Goal: Communication & Community: Answer question/provide support

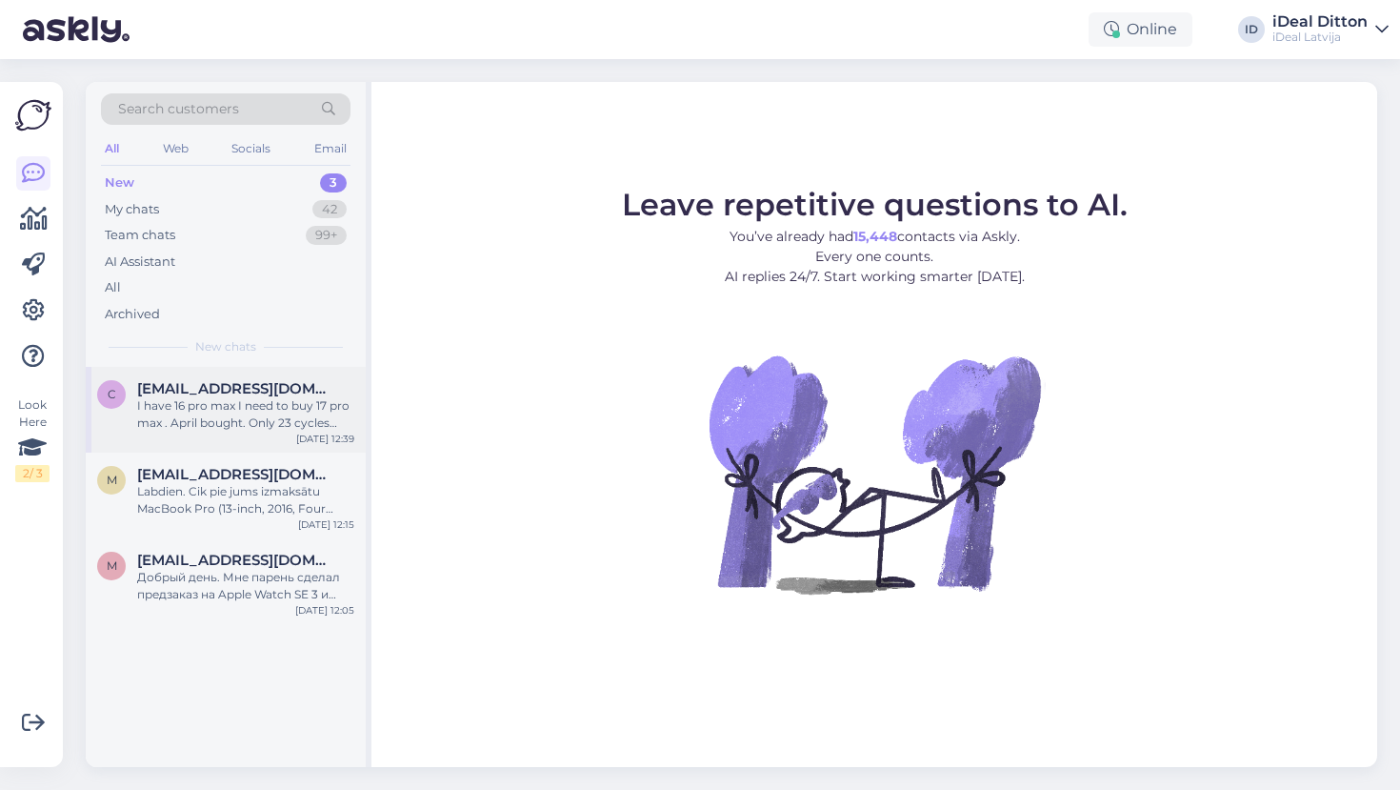
click at [259, 410] on div "I have 16 pro max I need to buy 17 pro max . April bought. Only 23 cycles charg…" at bounding box center [245, 414] width 217 height 34
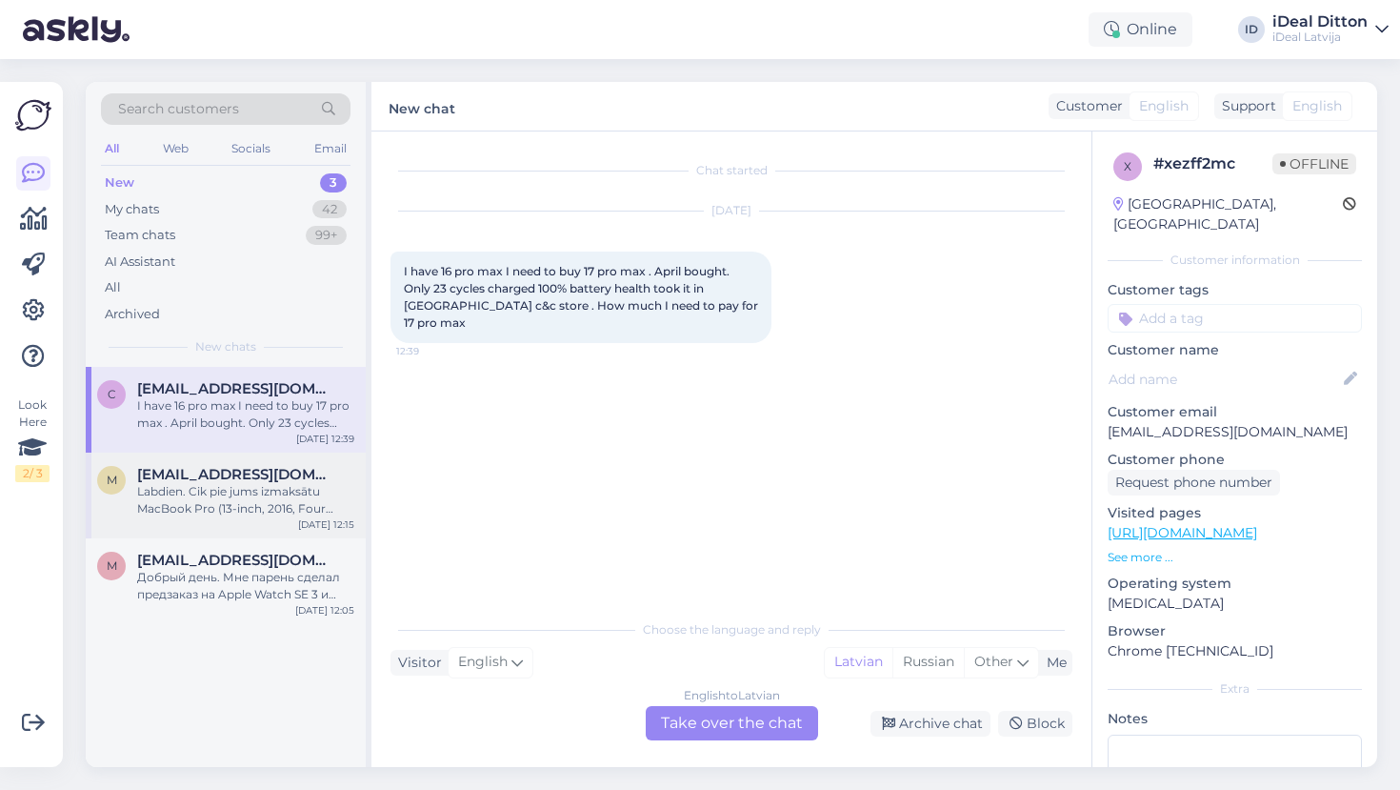
click at [236, 492] on div "Labdien. Cik pie jums izmaksātu MacBook Pro (13-inch, 2016, Four Thunderbolt 3 …" at bounding box center [245, 500] width 217 height 34
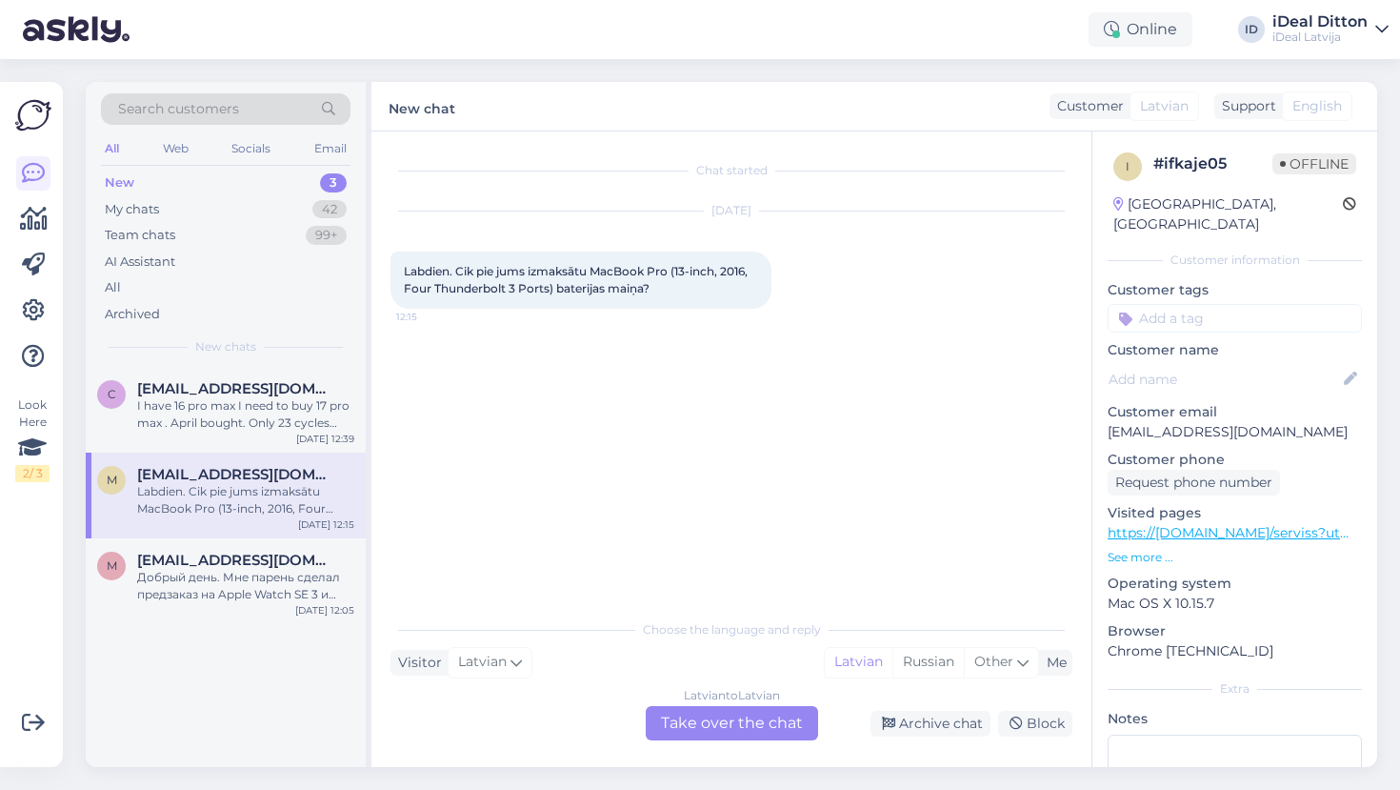
click at [763, 724] on div "Latvian to Latvian Take over the chat" at bounding box center [732, 723] width 172 height 34
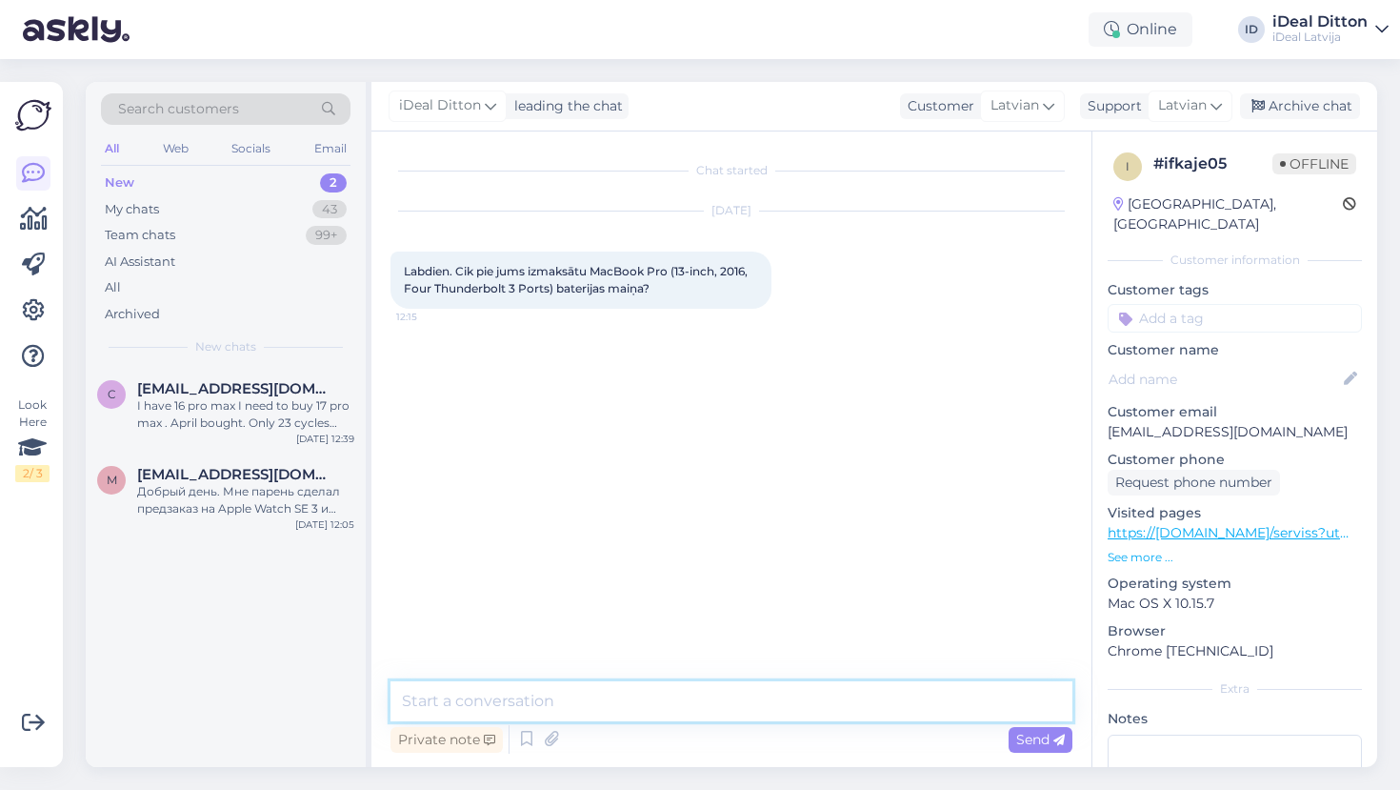
click at [712, 702] on textarea at bounding box center [732, 701] width 682 height 40
type textarea "Д"
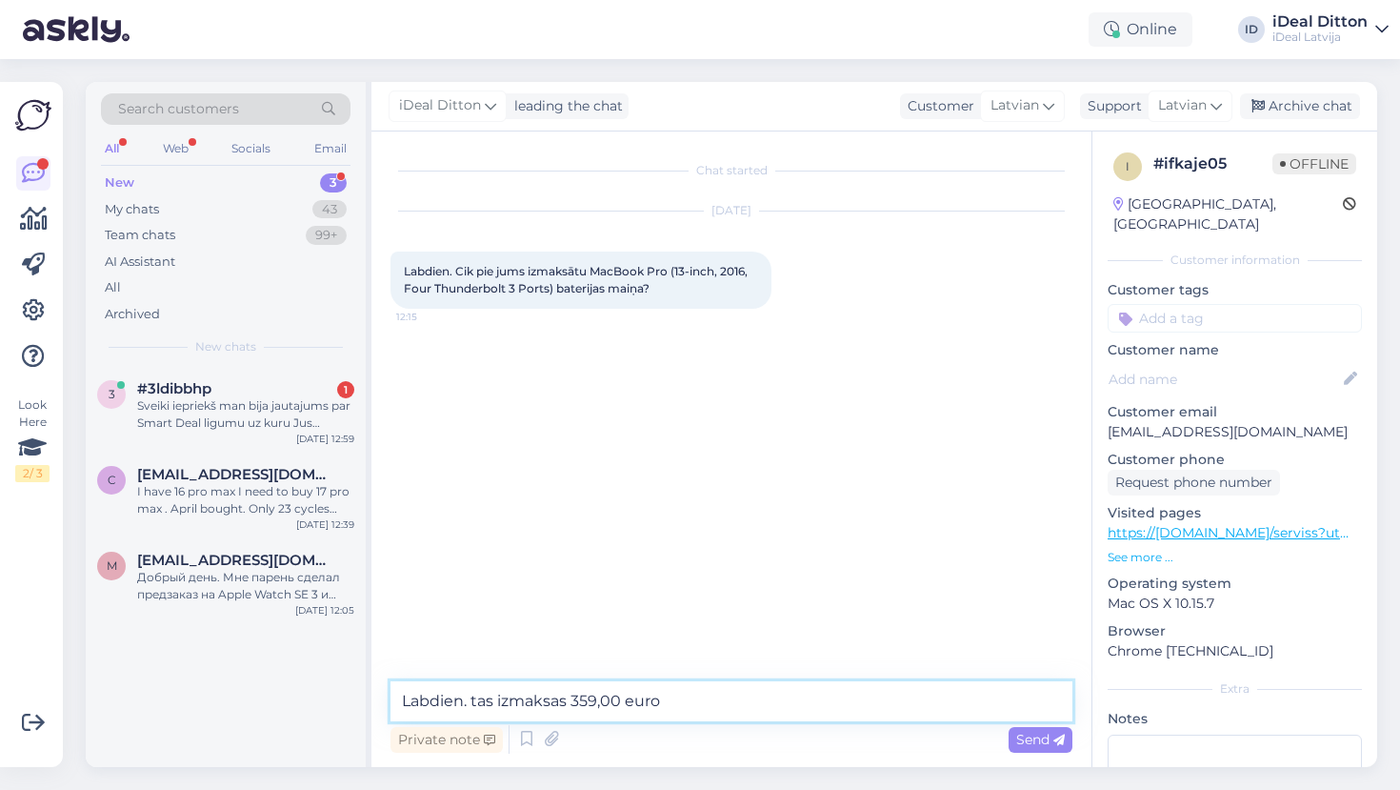
type textarea "Labdien. tas izmaksas 359,00 euro."
paste textarea "Labdien! Pakalpojuma/Preces cena ir 359,00 eiro."
drag, startPoint x: 629, startPoint y: 703, endPoint x: 575, endPoint y: 696, distance: 53.8
click at [575, 695] on textarea "Labdien! Pakalpojuma/Preces cena ir 359,00 eiro." at bounding box center [732, 701] width 682 height 40
type textarea "Labdien! Pakalpojuma cena ir 359,00 eiro."
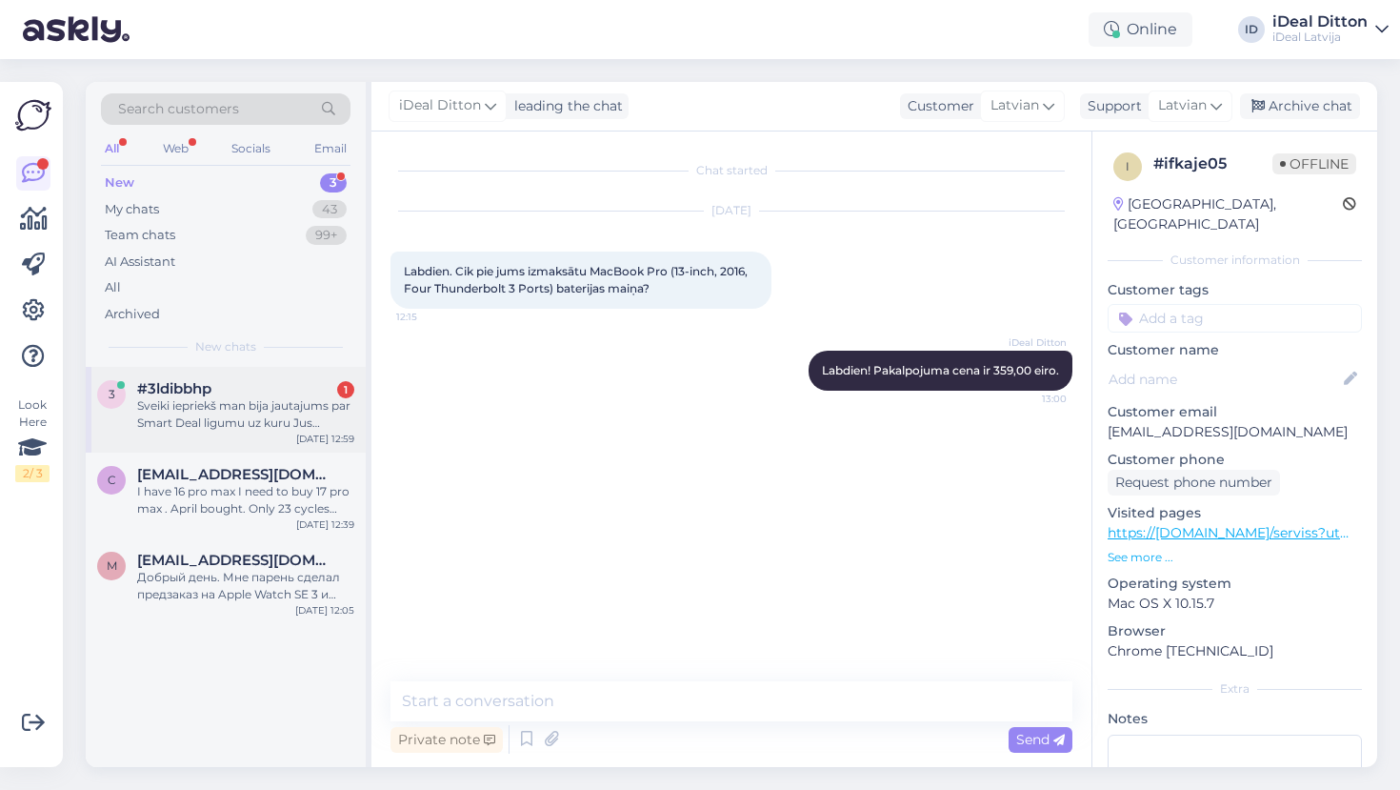
click at [257, 406] on div "Sveiki iepriekš man bija jautajums par Smart Deal ligumu uz kuru Jus atbildejat…" at bounding box center [245, 414] width 217 height 34
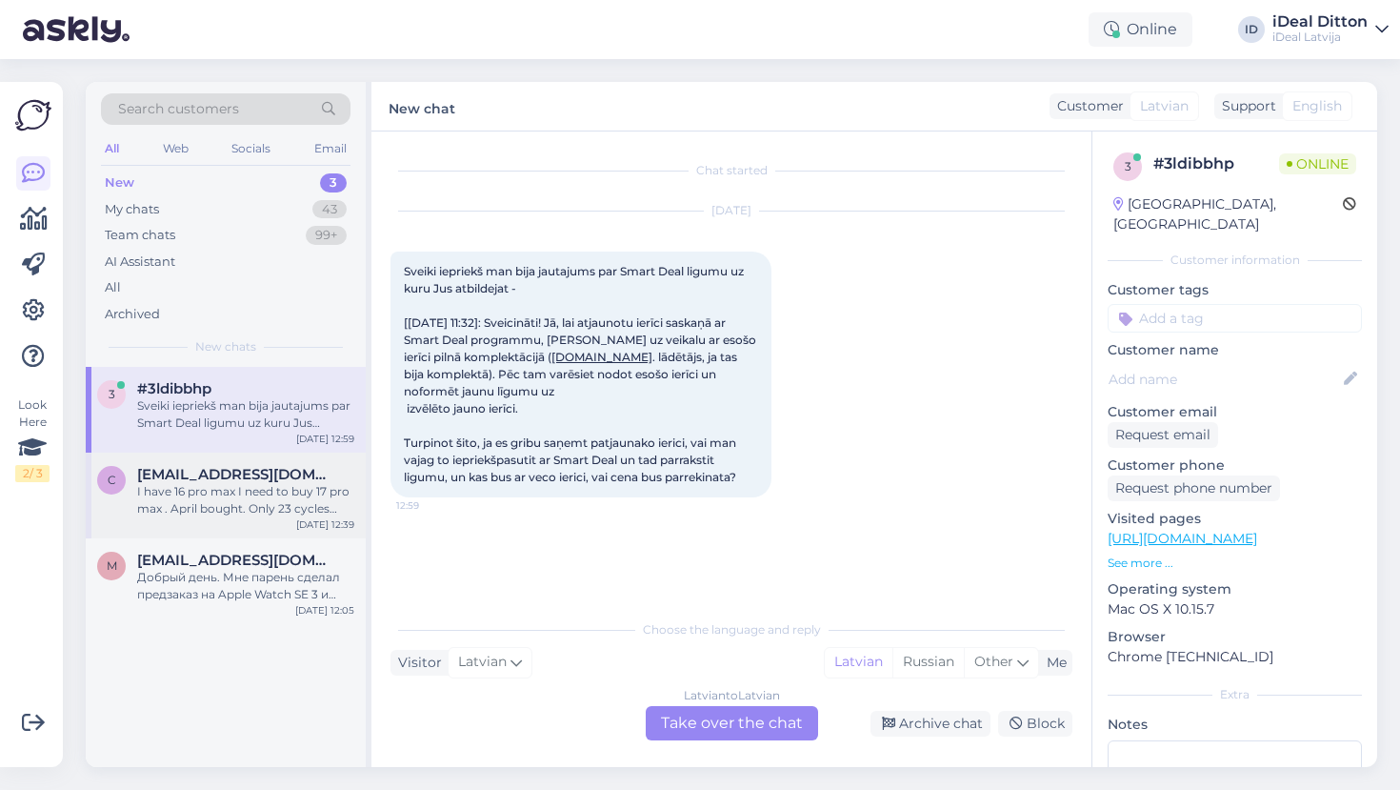
click at [235, 475] on span "[EMAIL_ADDRESS][DOMAIN_NAME]" at bounding box center [236, 474] width 198 height 17
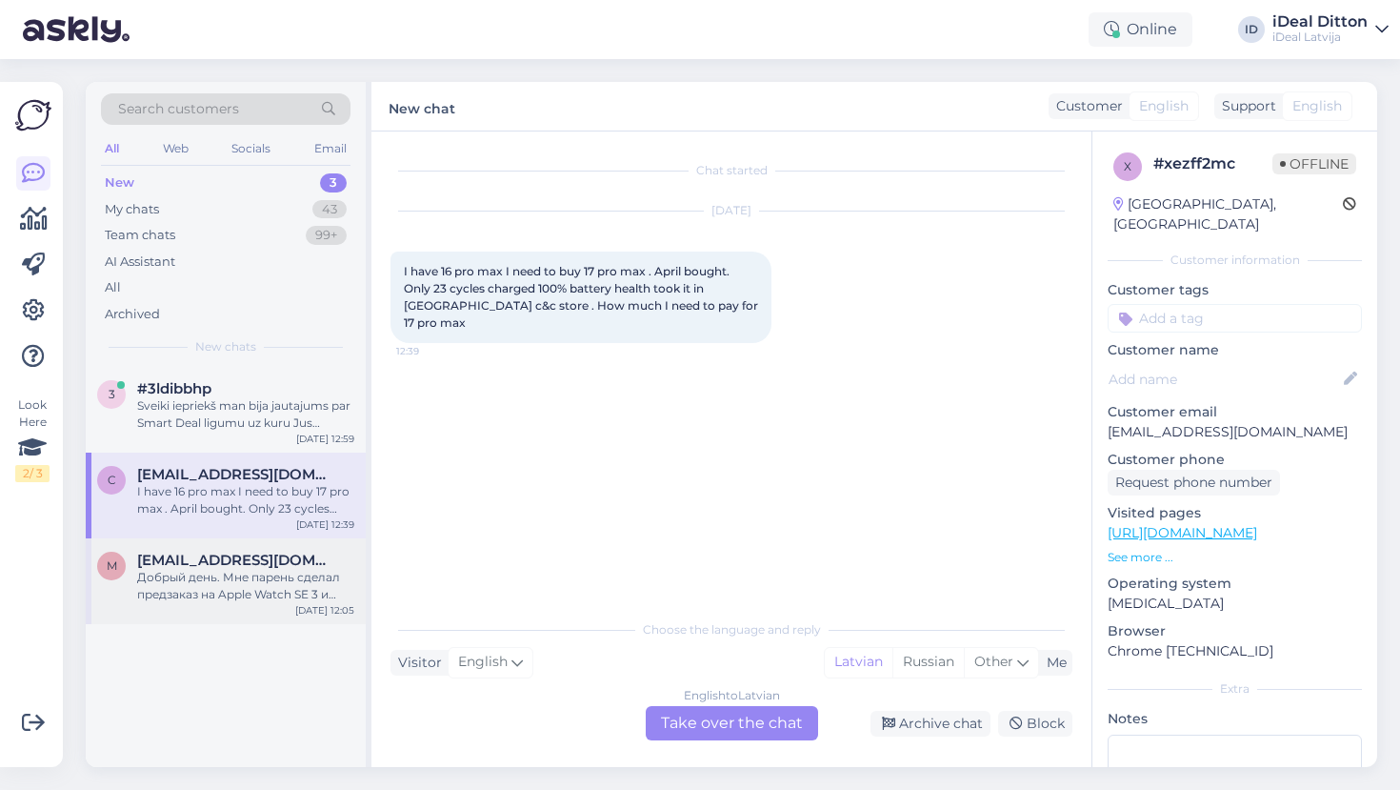
click at [242, 569] on div "Добрый день. Мне парень сделал предзаказ на Apple Watch SE 3 и выбрал 44 мм . Я…" at bounding box center [245, 586] width 217 height 34
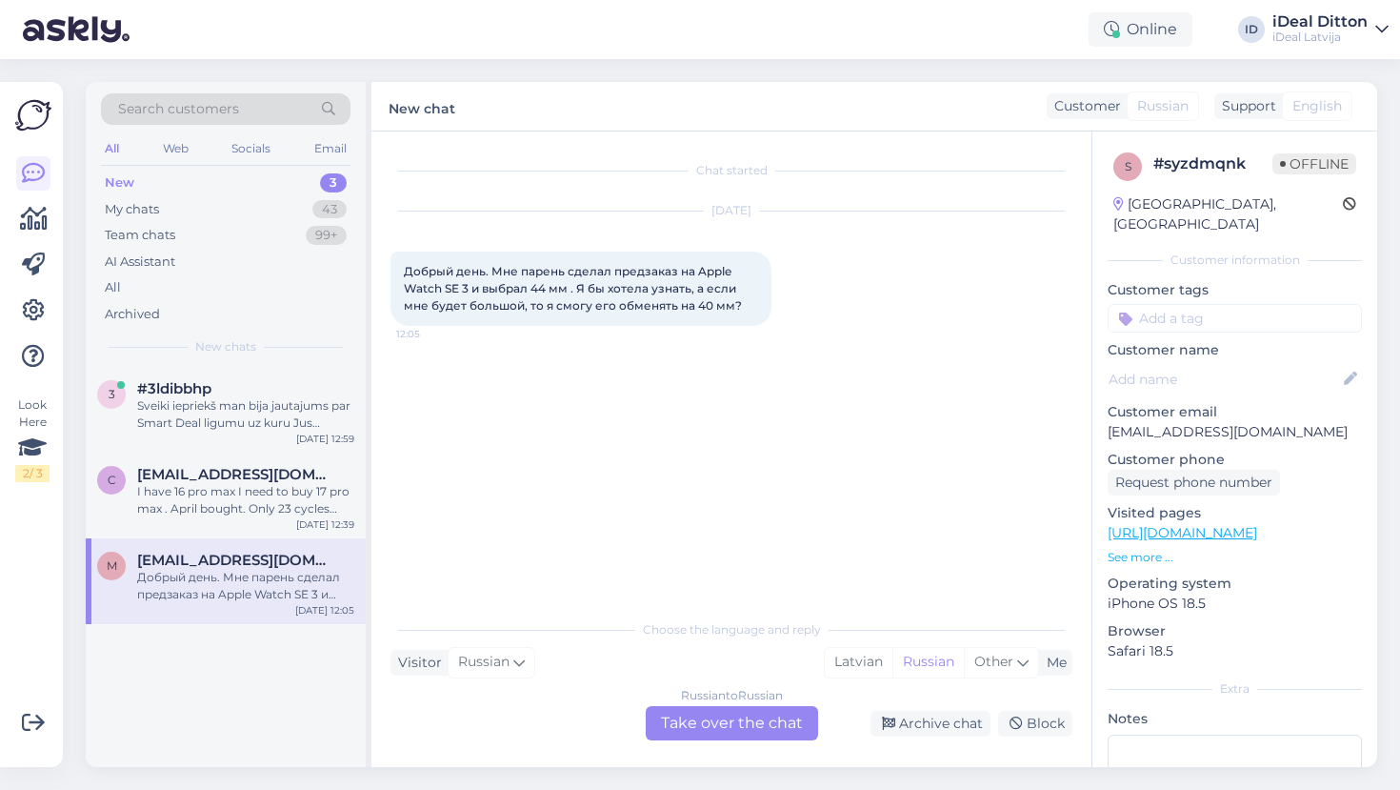
click at [756, 731] on div "Russian to Russian Take over the chat" at bounding box center [732, 723] width 172 height 34
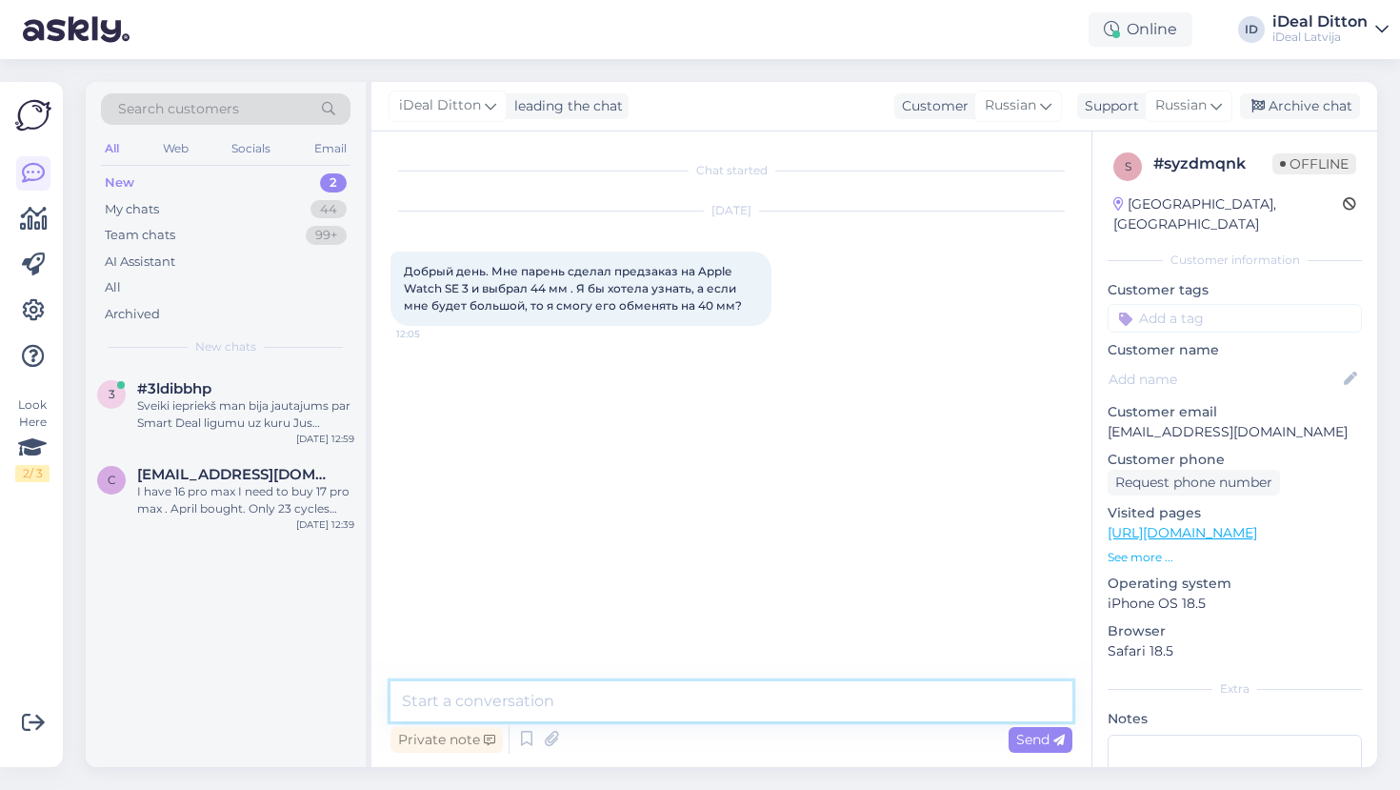
click at [706, 700] on textarea at bounding box center [732, 701] width 682 height 40
type textarea "L"
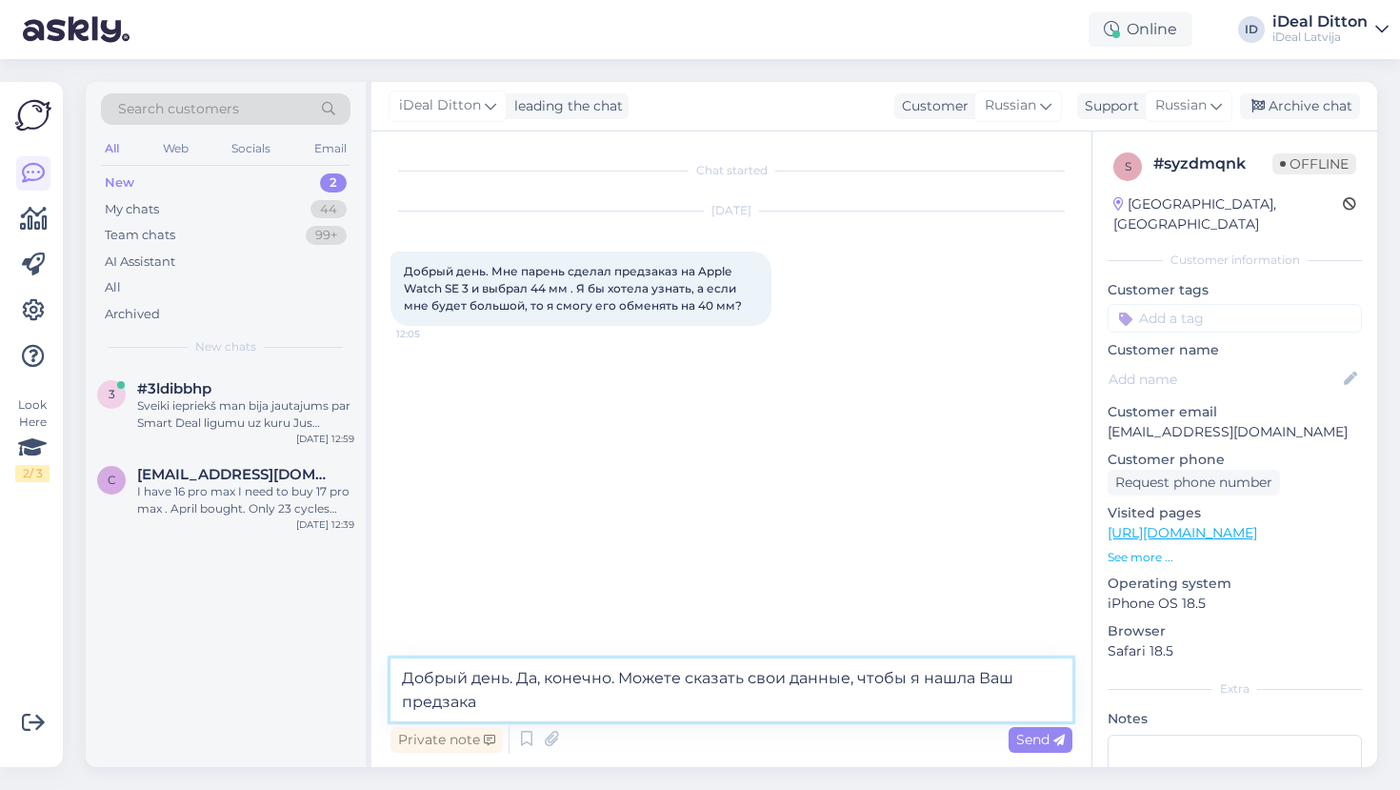
type textarea "Добрый день. Да, конечно. Можете сказать свои данные, чтобы я нашла Ваш предзак…"
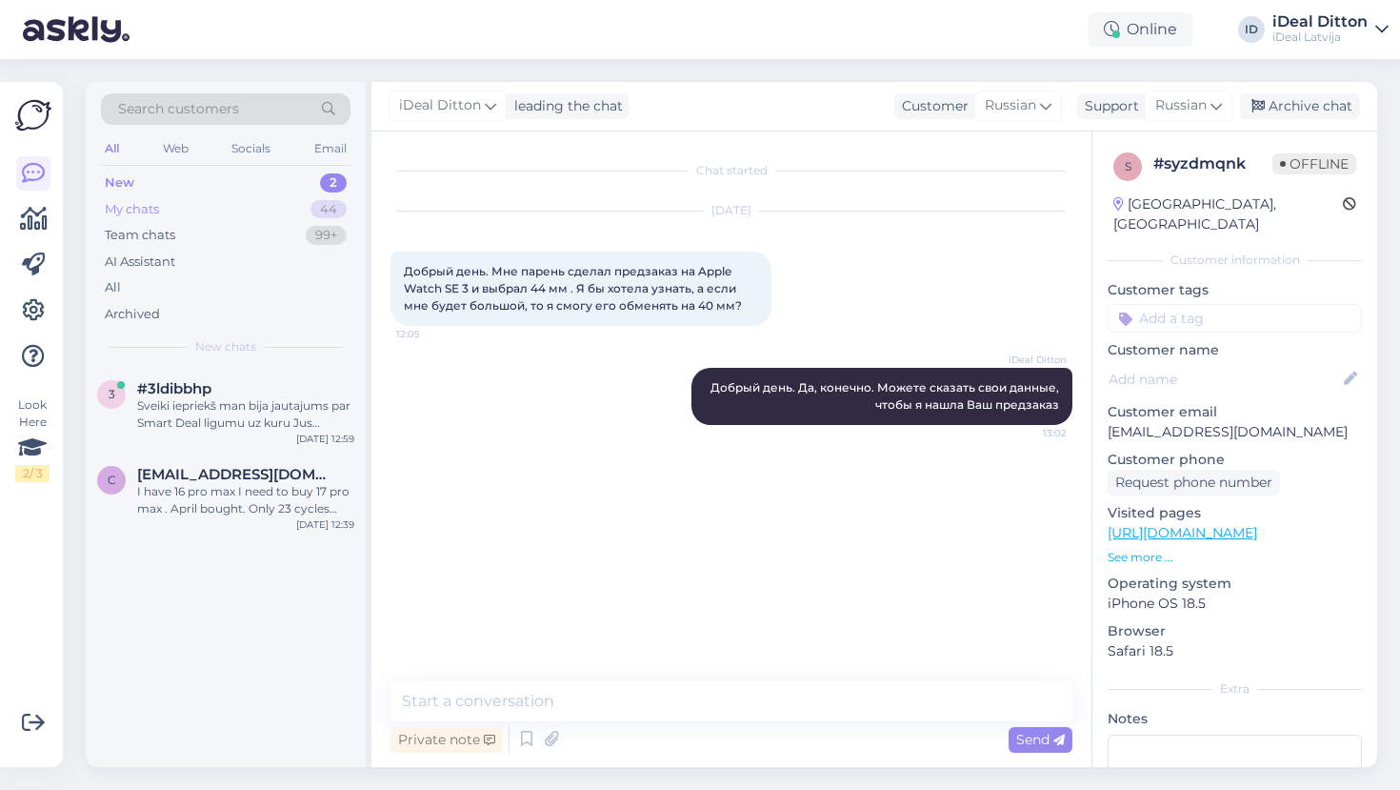
click at [163, 199] on div "My chats 44" at bounding box center [226, 209] width 250 height 27
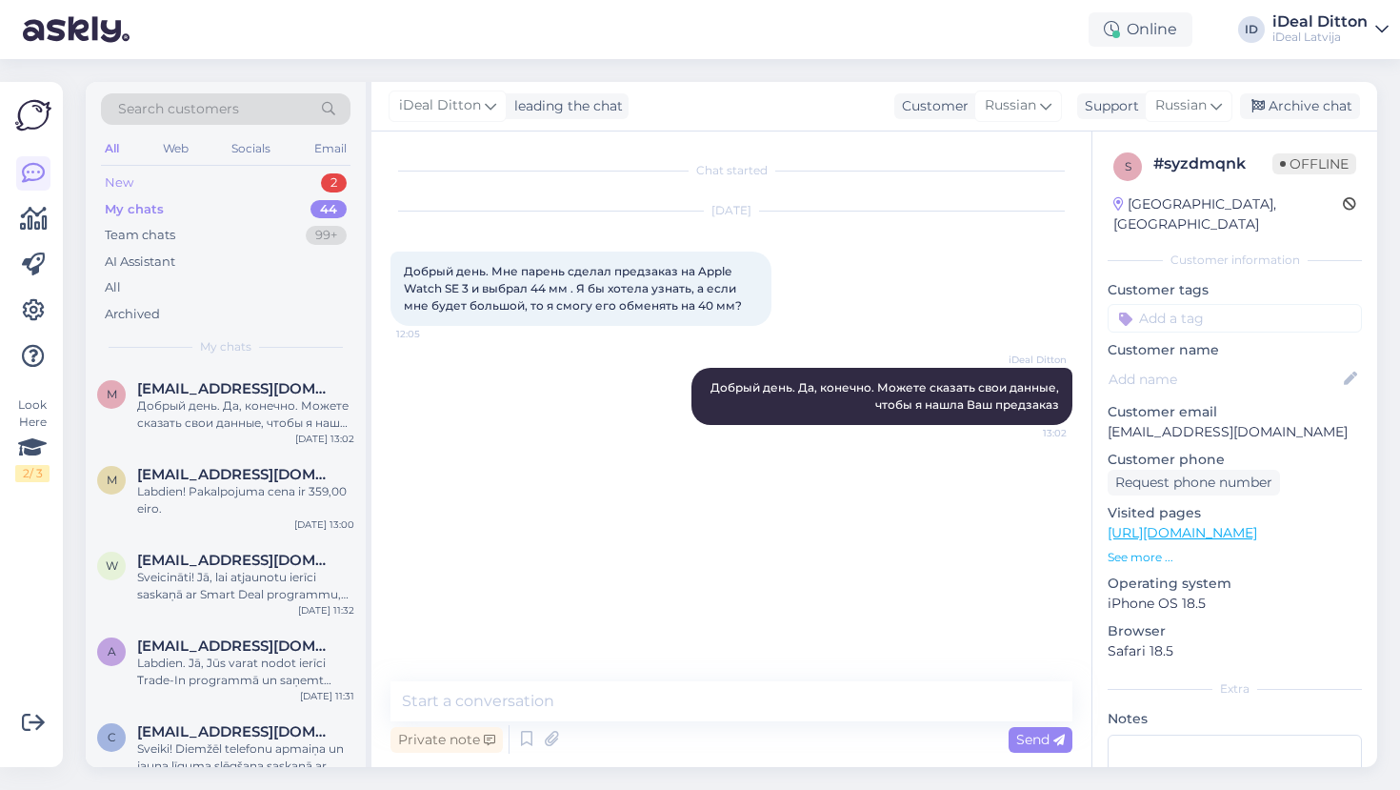
click at [156, 174] on div "New 2" at bounding box center [226, 183] width 250 height 27
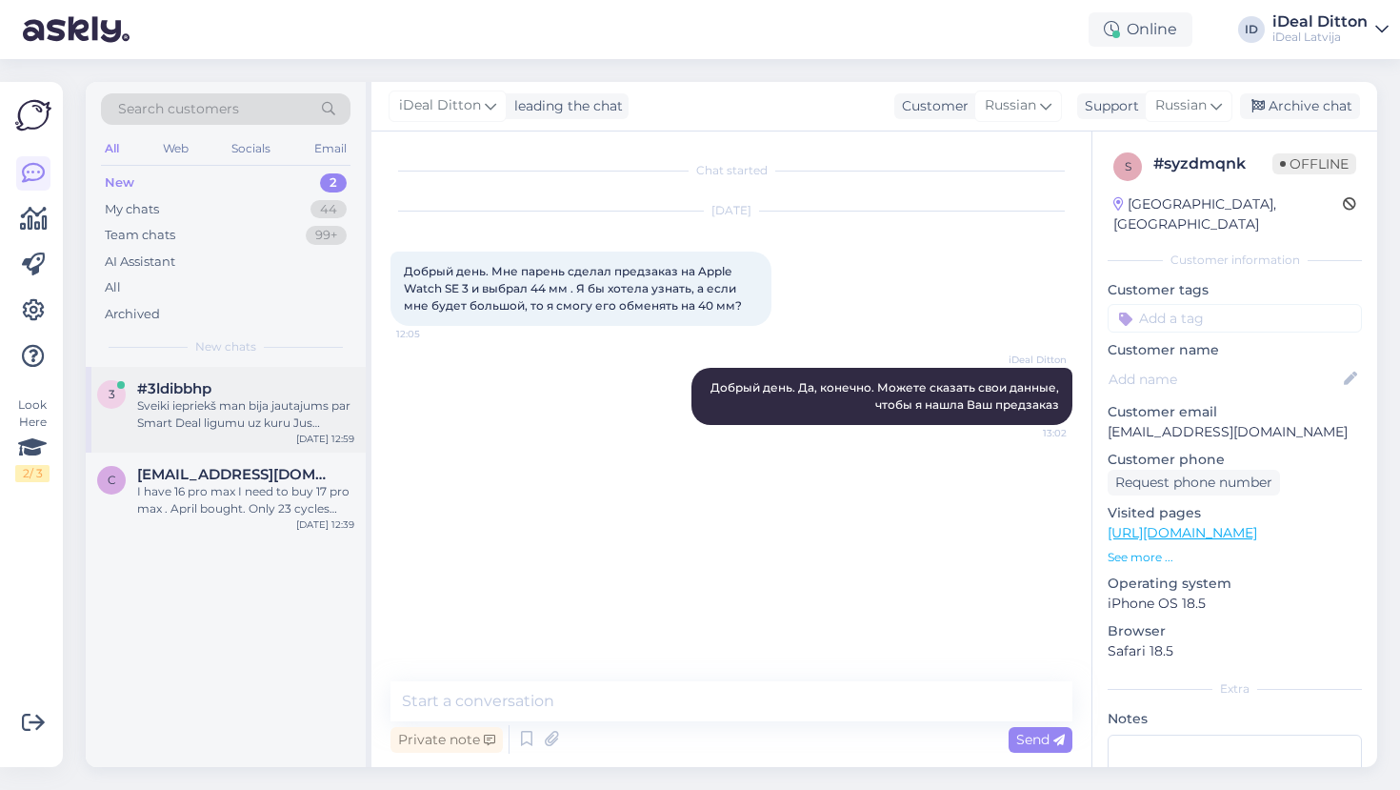
click at [267, 399] on div "Sveiki iepriekš man bija jautajums par Smart Deal ligumu uz kuru Jus atbildejat…" at bounding box center [245, 414] width 217 height 34
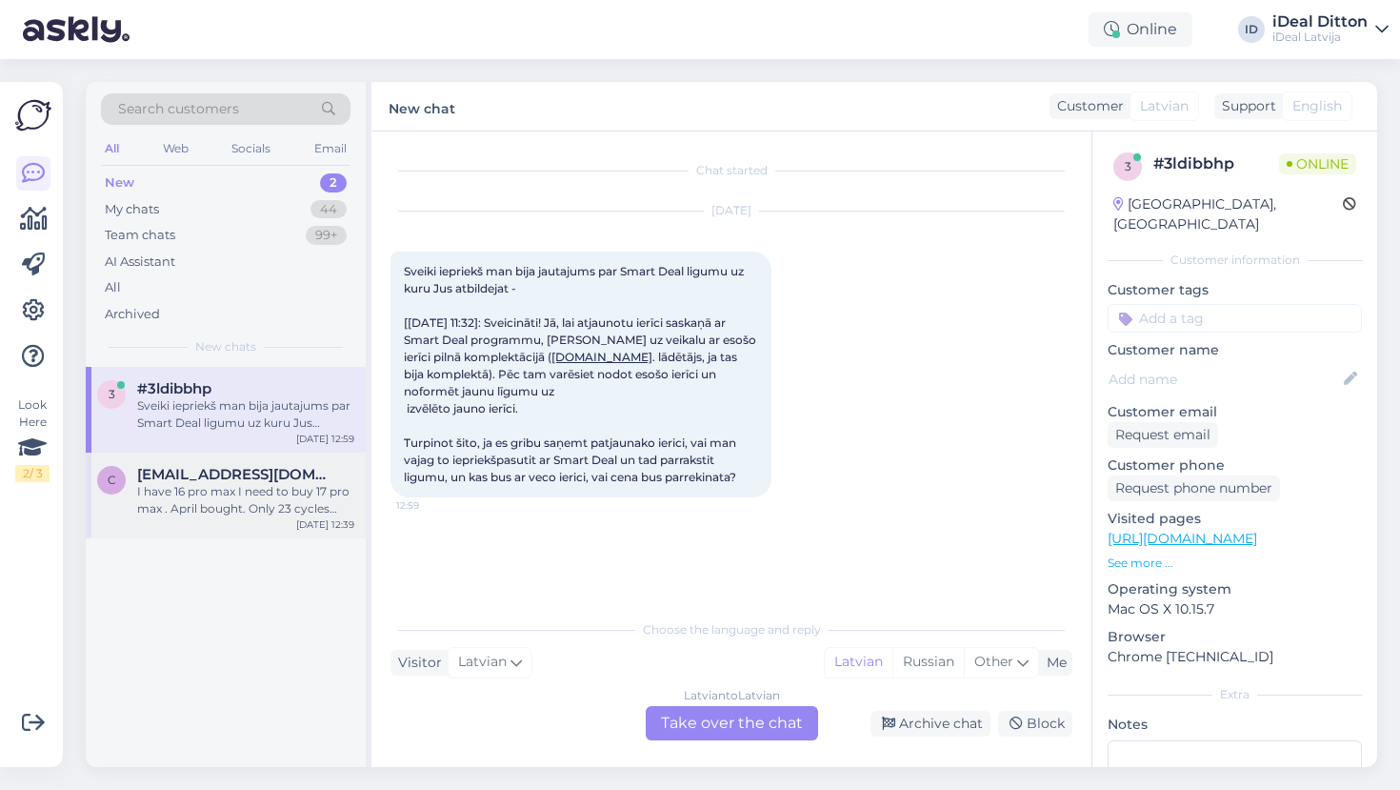
click at [261, 504] on div "I have 16 pro max I need to buy 17 pro max . April bought. Only 23 cycles charg…" at bounding box center [245, 500] width 217 height 34
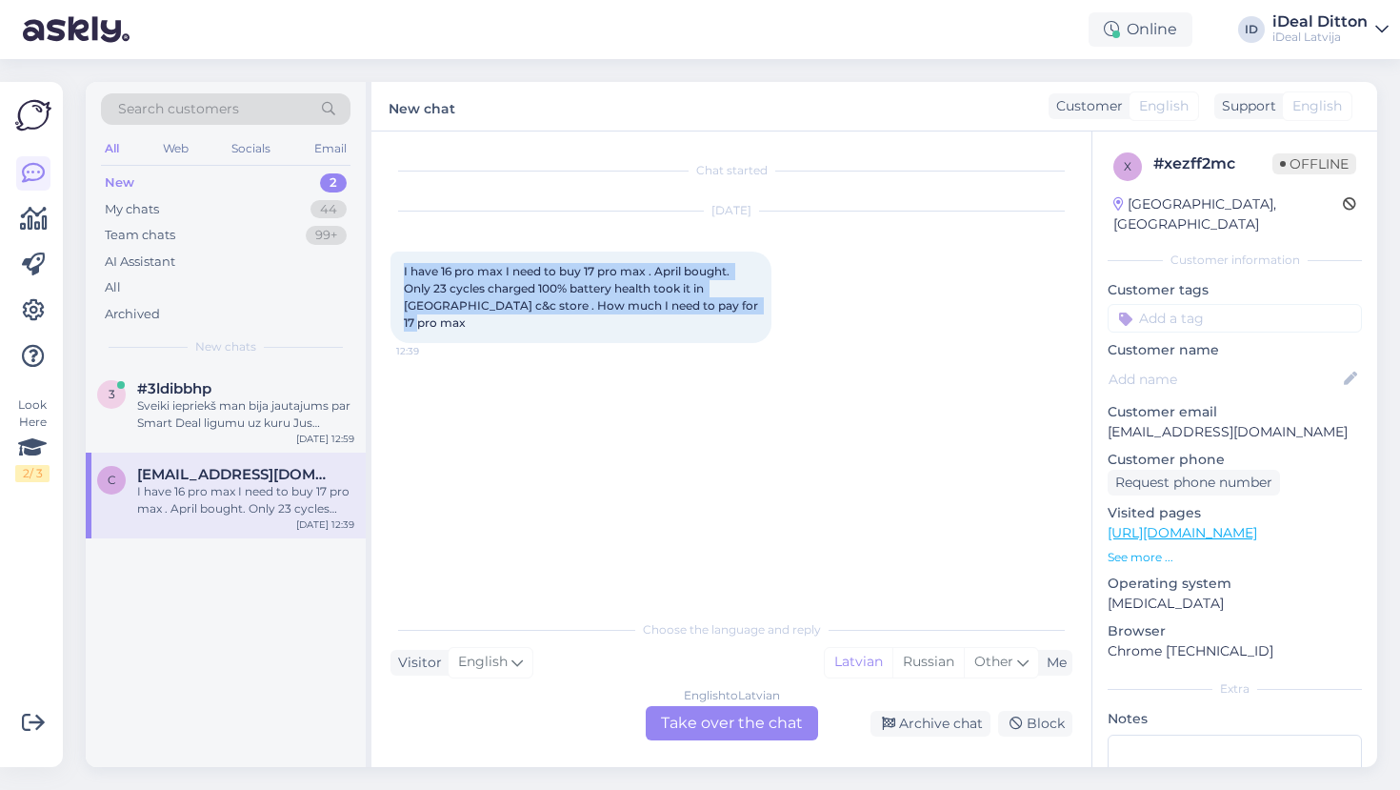
drag, startPoint x: 731, startPoint y: 308, endPoint x: 398, endPoint y: 273, distance: 334.2
click at [398, 273] on div "I have 16 pro max I need to buy 17 pro max . April bought. Only 23 cycles charg…" at bounding box center [581, 296] width 381 height 91
copy span "I have 16 pro max I need to buy 17 pro max . April bought. Only 23 cycles charg…"
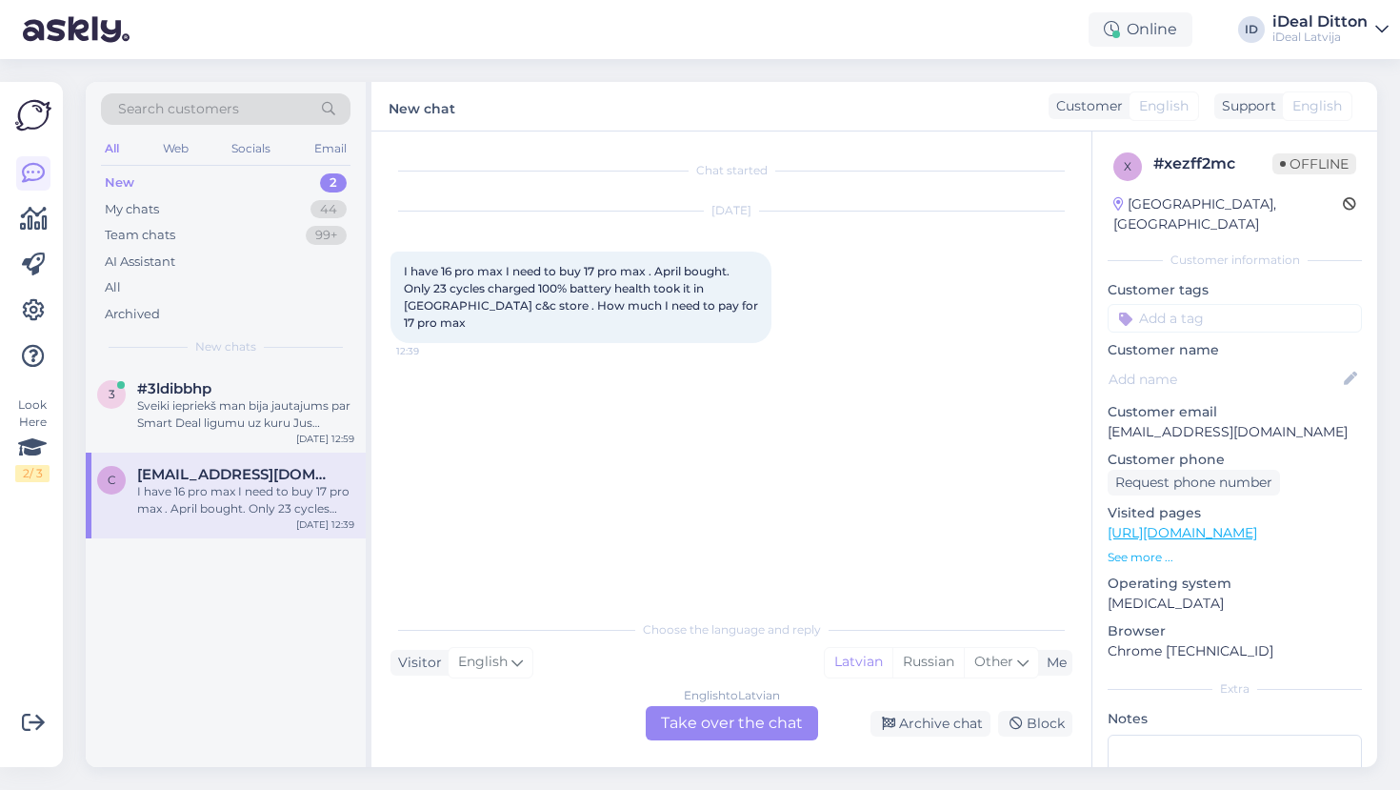
click at [703, 727] on div "English to Latvian Take over the chat" at bounding box center [732, 723] width 172 height 34
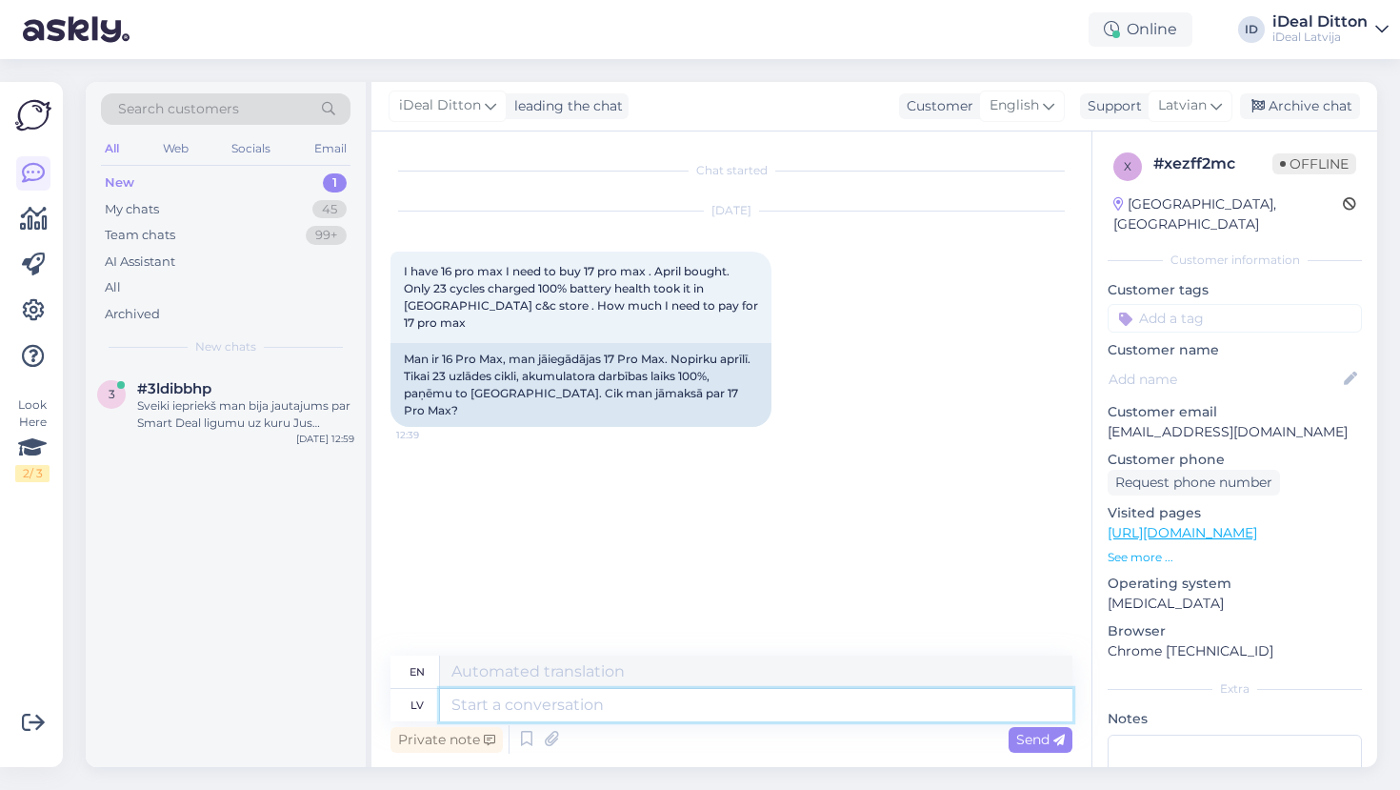
click at [593, 707] on textarea at bounding box center [756, 705] width 633 height 32
type textarea "Д"
type textarea "Labdien."
type textarea "Hello."
type textarea "Labdien. cenas ir"
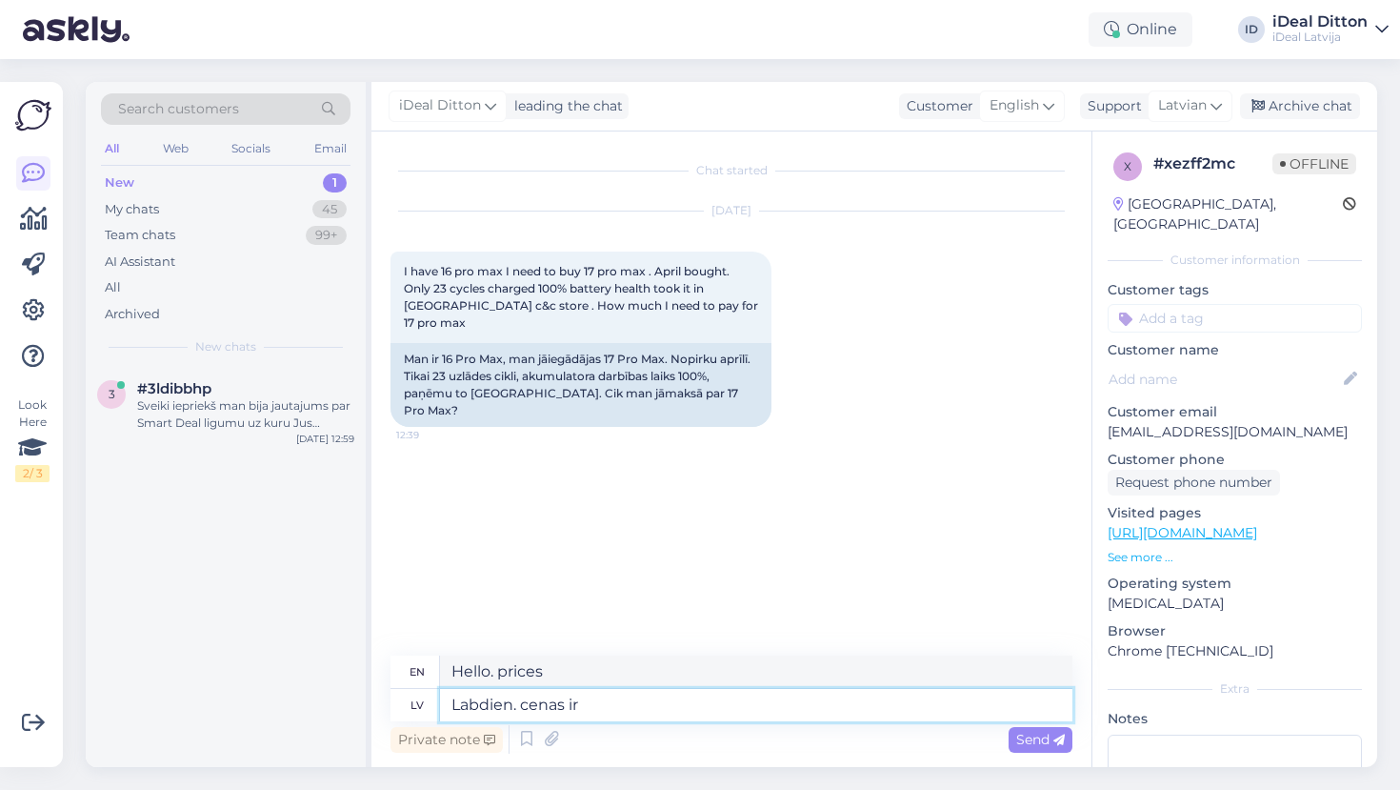
type textarea "Hello. the prices are"
type textarea "Labdien. cenas ir m"
type textarea "Hello. The prices are m"
type textarea "Labdien. cenas ir mūsu"
type textarea "Hello. our prices are"
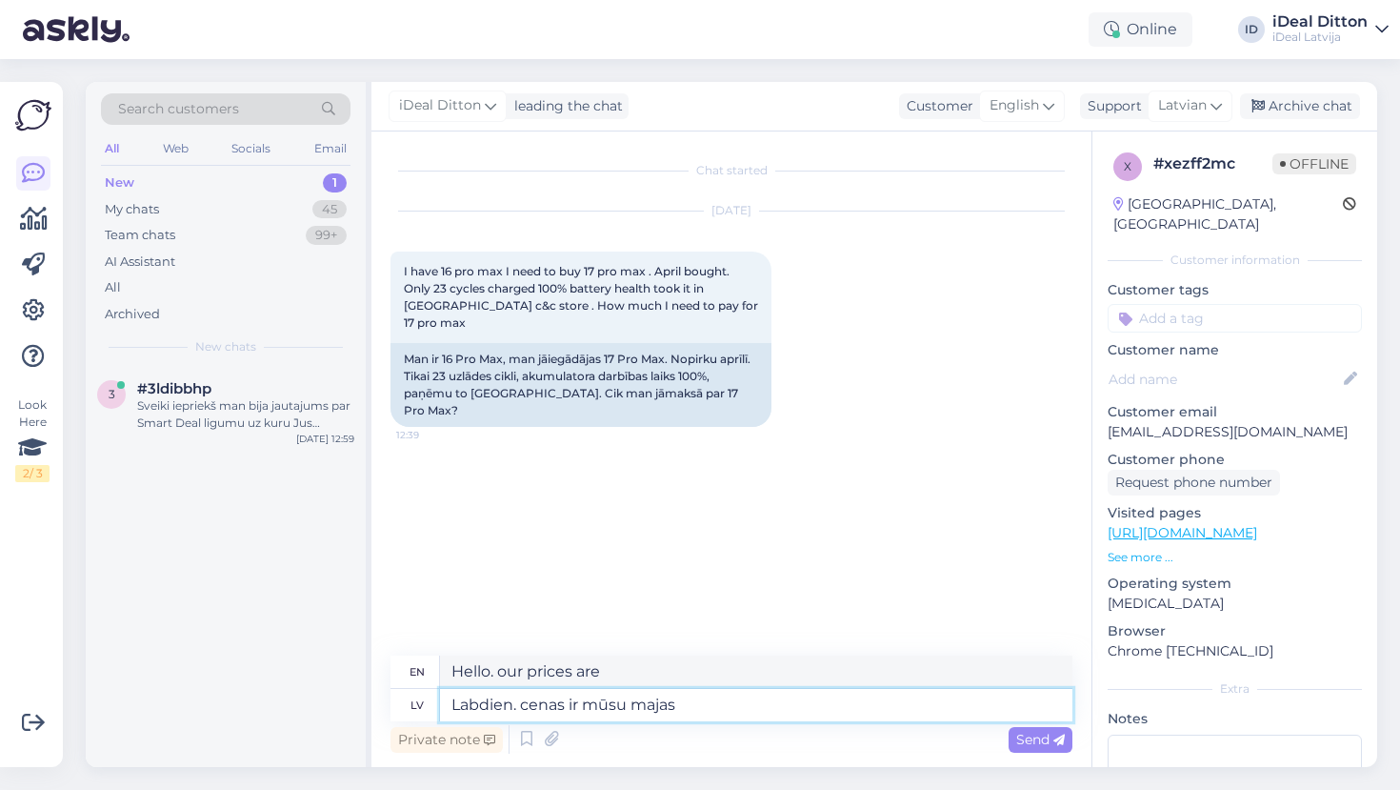
type textarea "Labdien. cenas ir mūsu majasp"
type textarea "Hello. The prices are ours."
type textarea "Labdien. cenas ir mūsu majaslappa"
type textarea "Hello. Prices are on our homepage."
type textarea "Labdien. cenas ir mūsu majaslappa :"
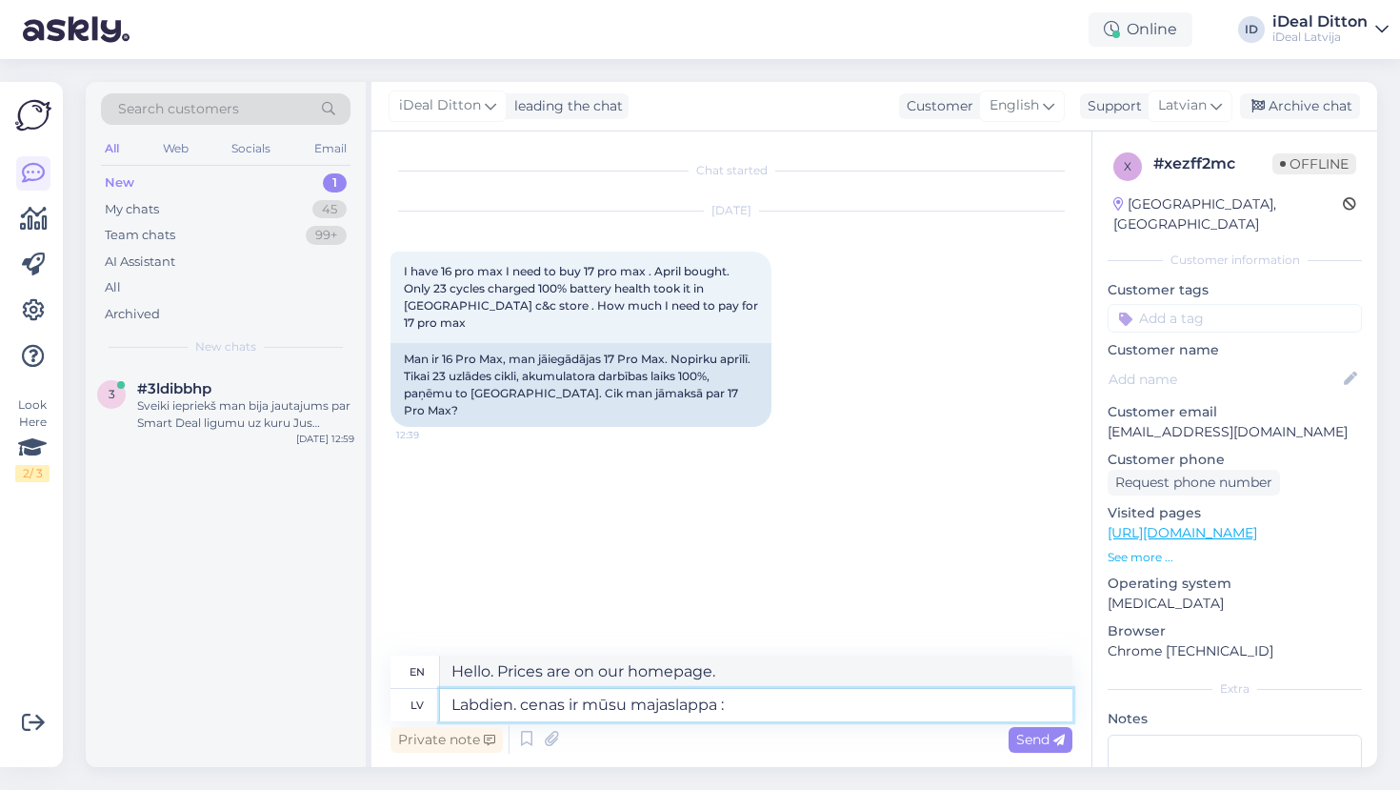
type textarea "Hello. Prices are on our website:"
paste textarea "[URL][DOMAIN_NAME]"
type textarea "Labdien. cenas ir mūsu majaslappa : [URL][DOMAIN_NAME]"
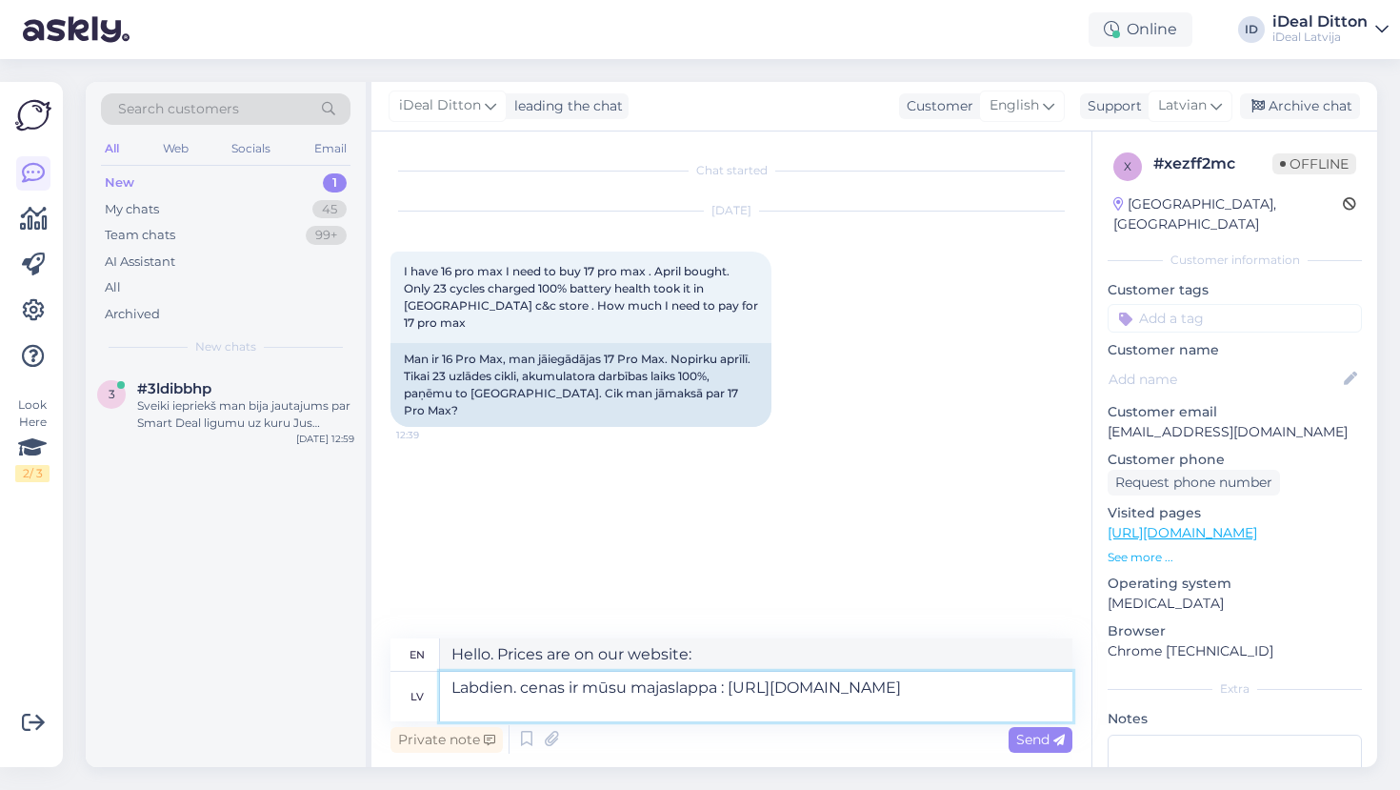
type textarea "Hello. Prices are on our website: [URL][DOMAIN_NAME]"
drag, startPoint x: 731, startPoint y: 688, endPoint x: 454, endPoint y: 679, distance: 276.4
click at [454, 679] on textarea "Labdien. cenas ir mūsu majaslappa : [URL][DOMAIN_NAME]" at bounding box center [756, 697] width 633 height 50
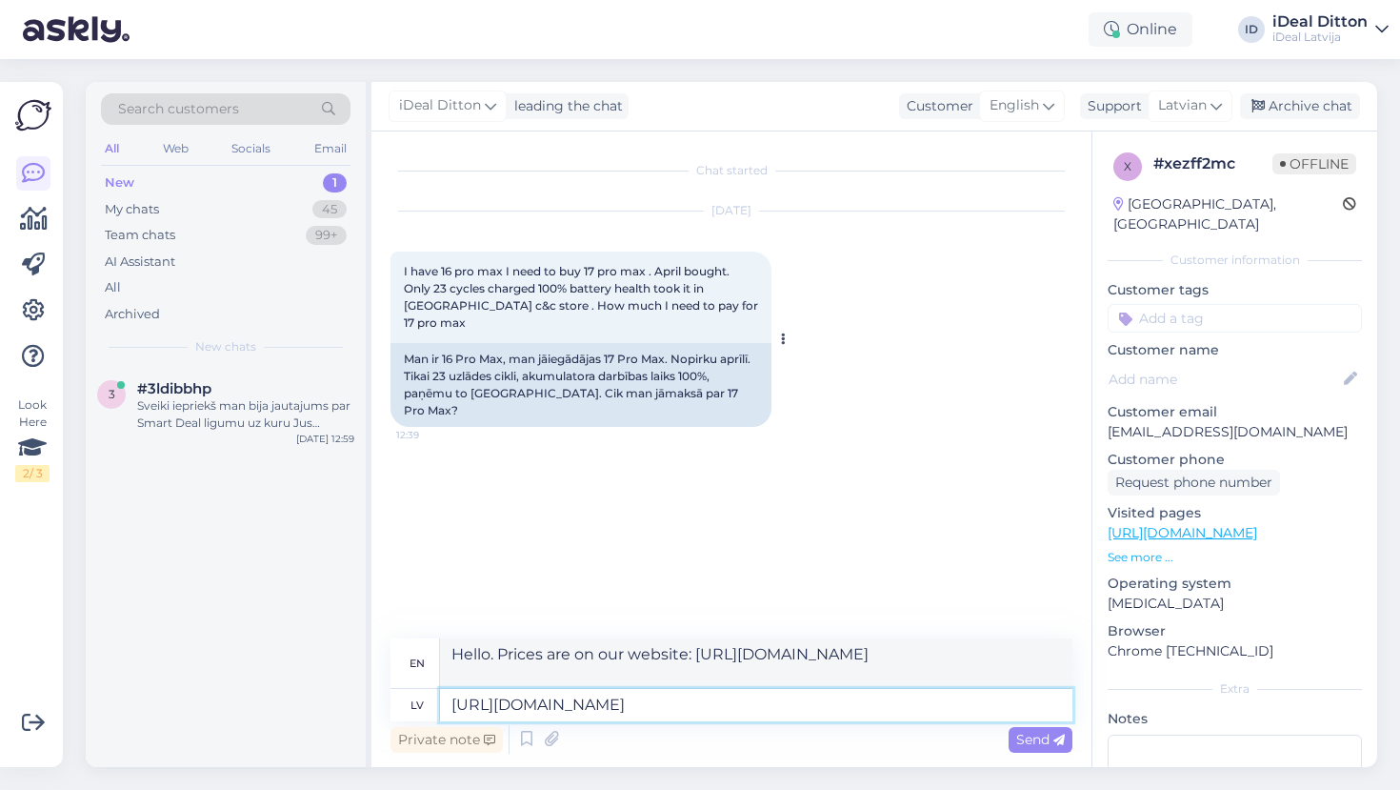
paste textarea "Labdien! [PERSON_NAME] ir pieejamas mūsu mājaslapā."
type textarea "Labdien! [PERSON_NAME] ir pieejamas mūsu mājaslapā.[URL][DOMAIN_NAME]"
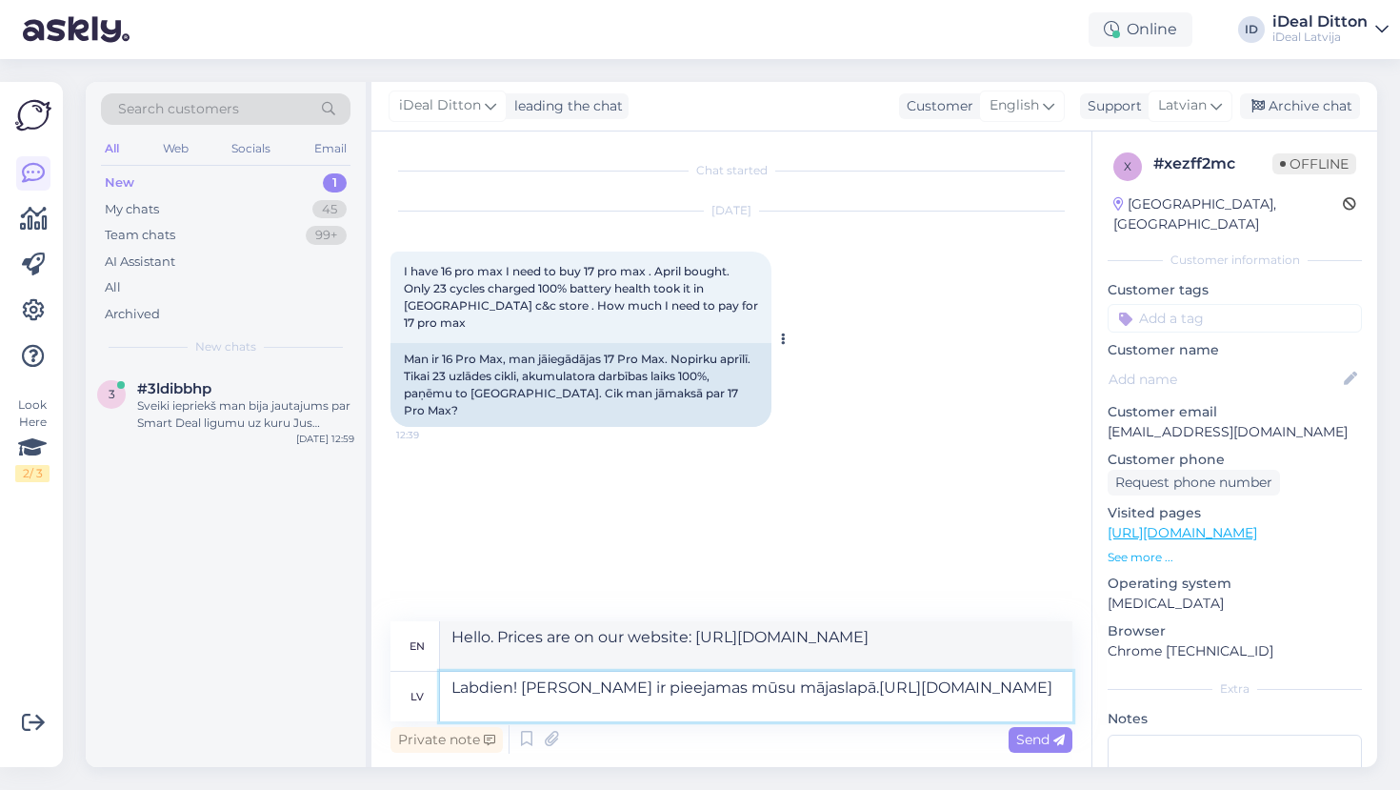
type textarea "Hello! Prices are available on our website .[URL][DOMAIN_NAME]"
type textarea "Labdien! Cenas ir pieejamas mūsu mājaslapā : [URL][DOMAIN_NAME]"
type textarea "Hello! Prices are available on our website: [URL][DOMAIN_NAME]"
click at [518, 689] on textarea "Labdien! Cenas ir pieejamas mūsu mājaslapā : [URL][DOMAIN_NAME]" at bounding box center [756, 697] width 633 height 50
type textarea "Labdien. Cenas ir pieejamas mūsu mājaslapā : [URL][DOMAIN_NAME]"
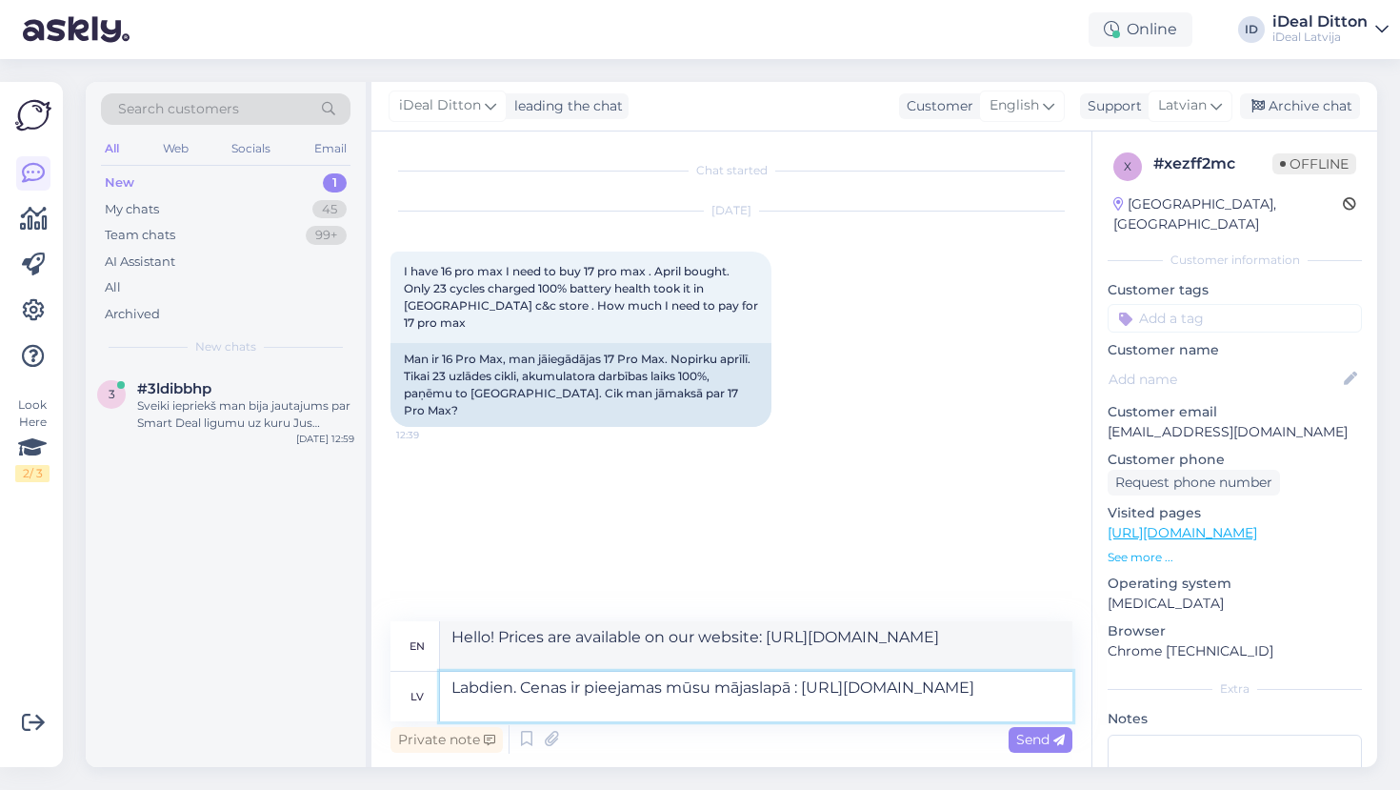
type textarea "Hello. Prices are available on our website: [URL][DOMAIN_NAME]"
click at [769, 706] on textarea "Labdien. Cenas ir pieejamas mūsu mājaslapā : [URL][DOMAIN_NAME]" at bounding box center [756, 697] width 633 height 50
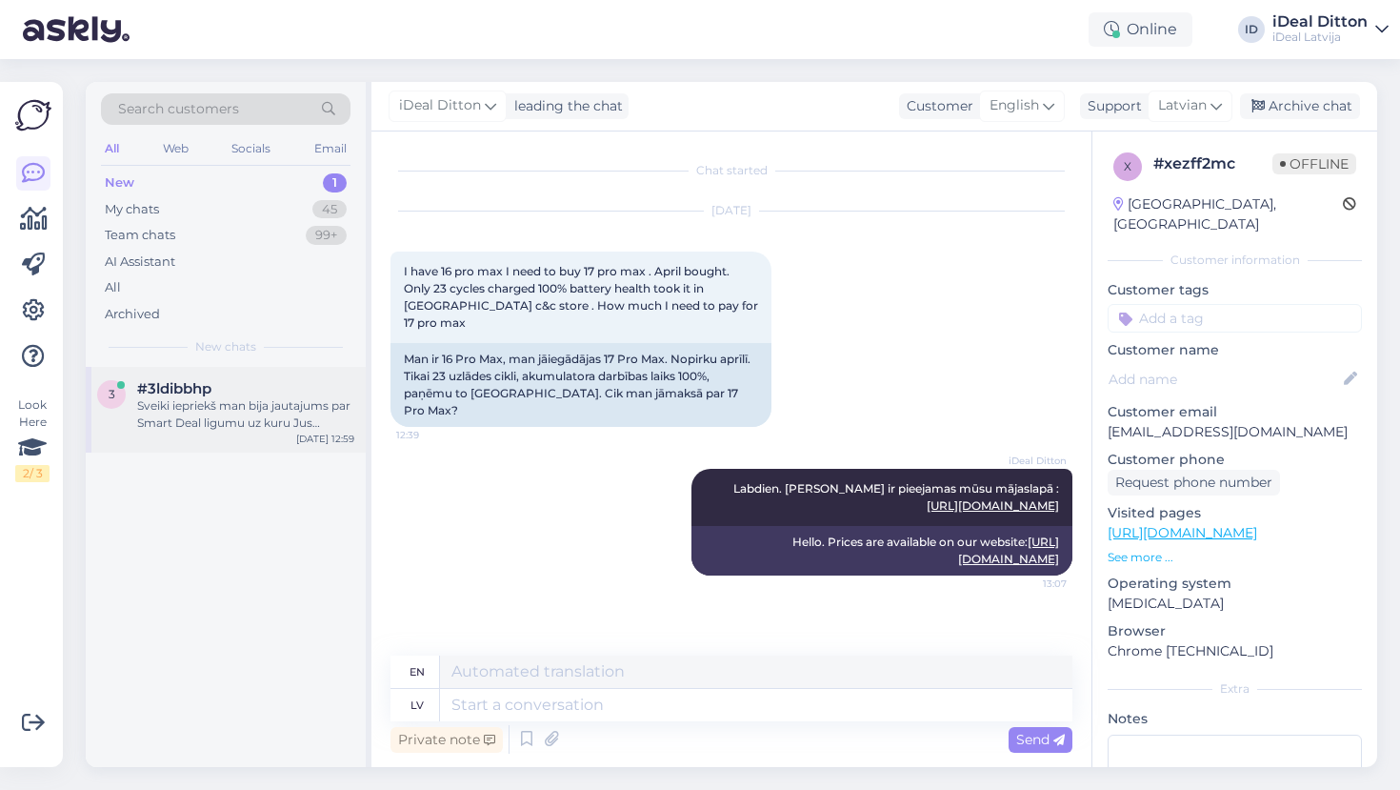
click at [253, 412] on div "Sveiki iepriekš man bija jautajums par Smart Deal ligumu uz kuru Jus atbildejat…" at bounding box center [245, 414] width 217 height 34
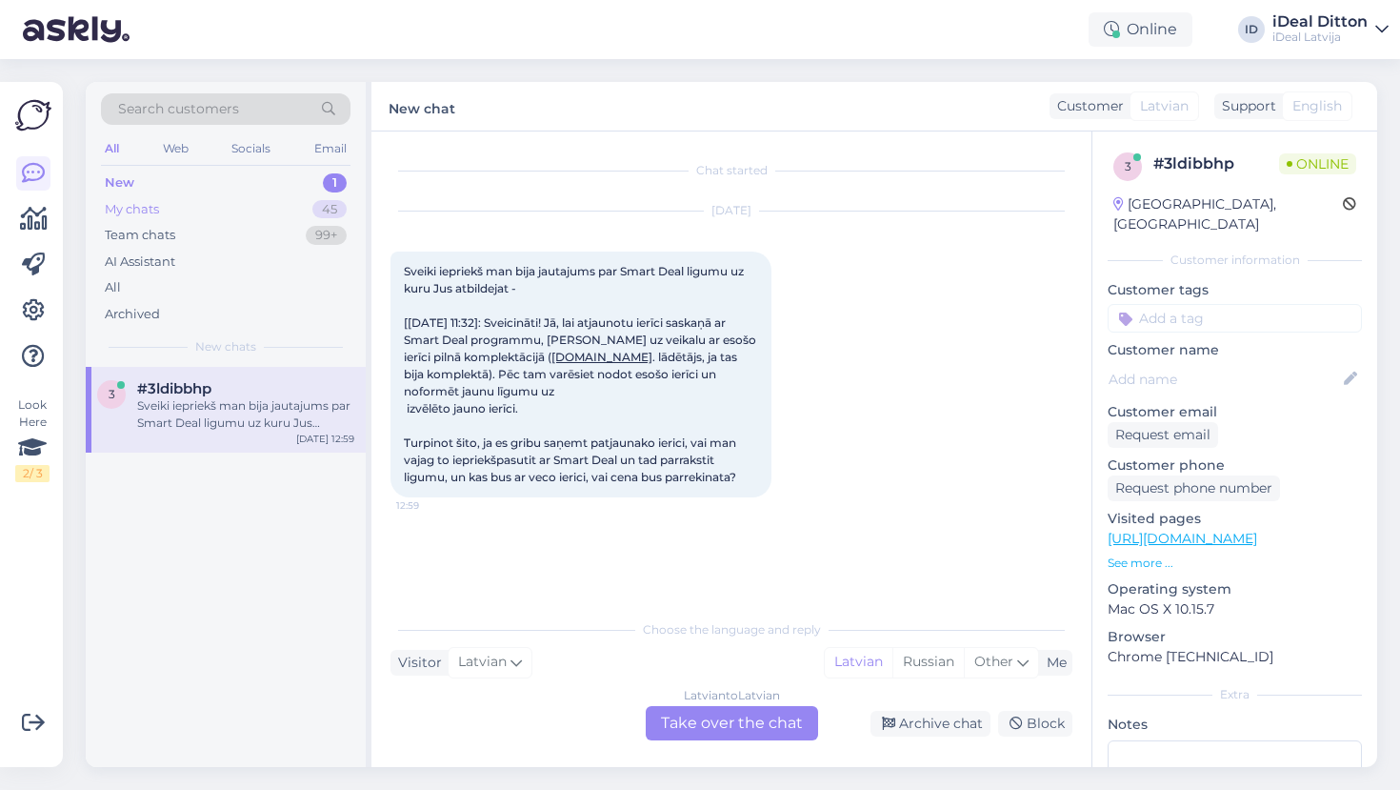
click at [140, 209] on div "My chats" at bounding box center [132, 209] width 54 height 19
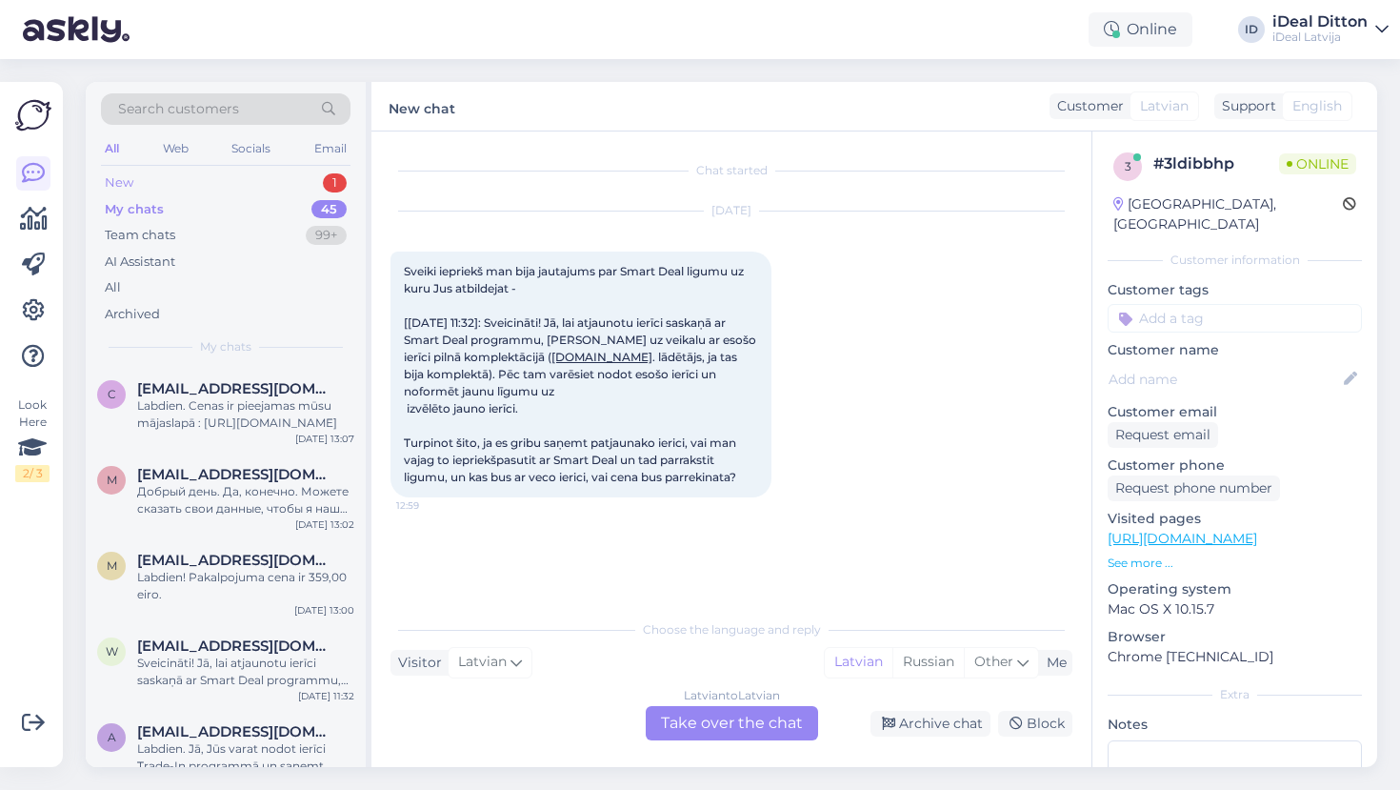
click at [125, 179] on div "New" at bounding box center [119, 182] width 29 height 19
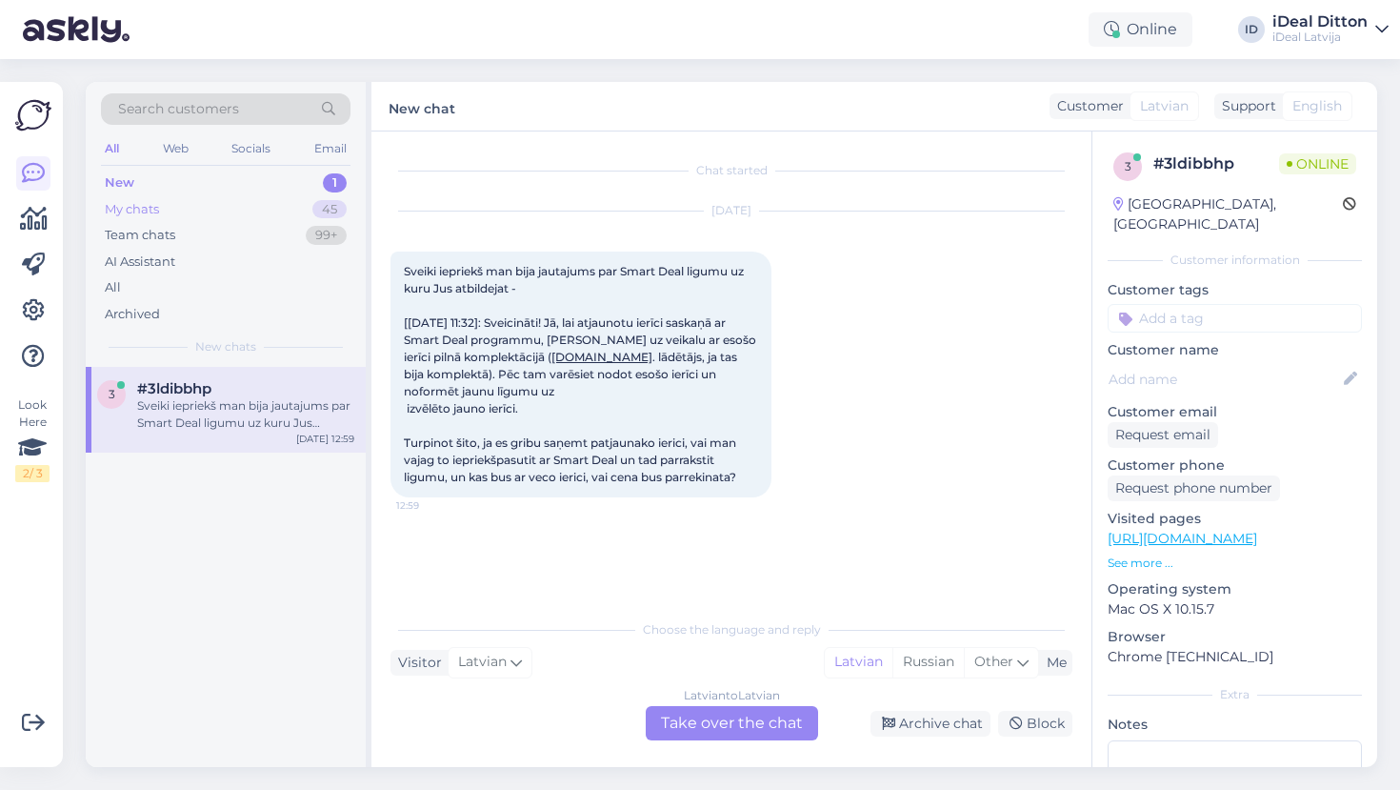
click at [161, 202] on div "My chats 45" at bounding box center [226, 209] width 250 height 27
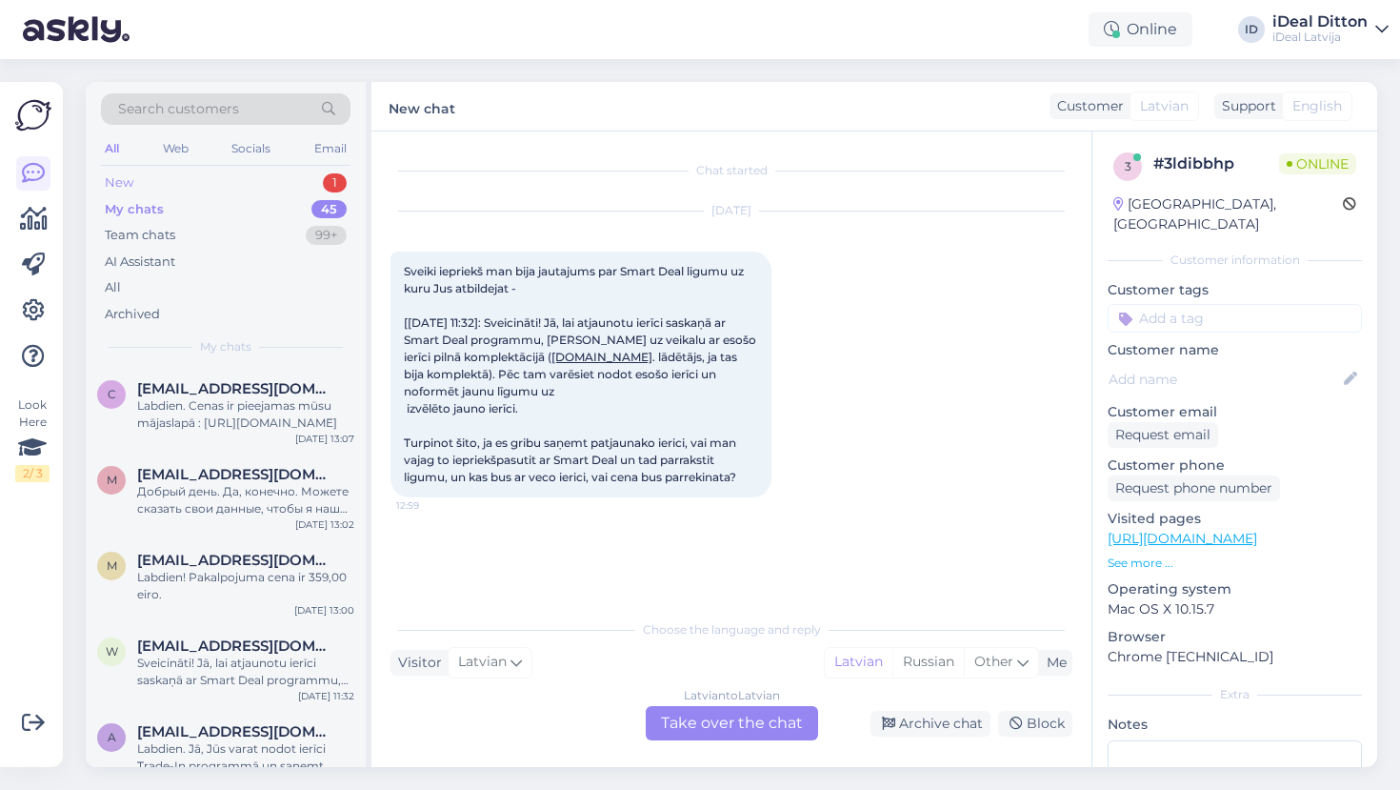
click at [135, 179] on div "New 1" at bounding box center [226, 183] width 250 height 27
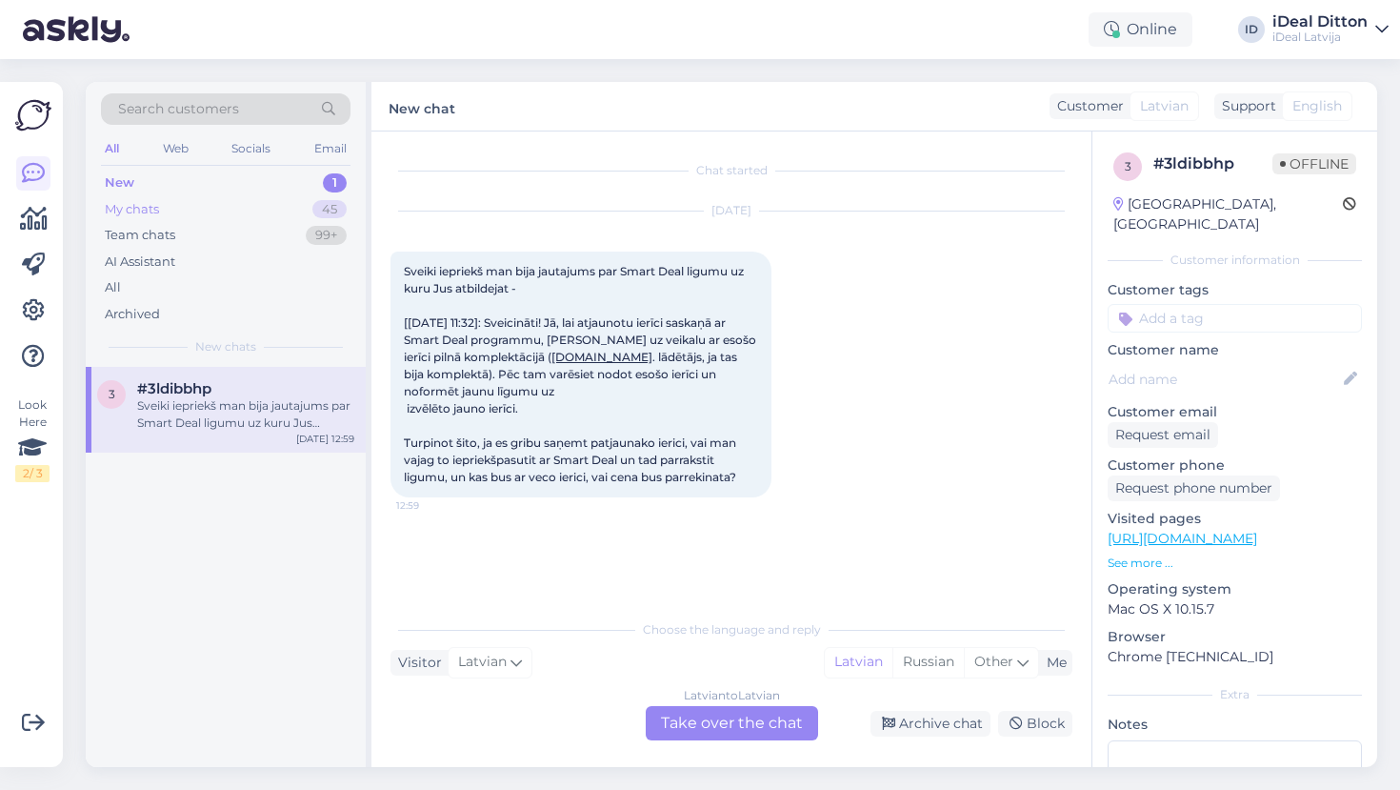
click at [132, 211] on div "My chats" at bounding box center [132, 209] width 54 height 19
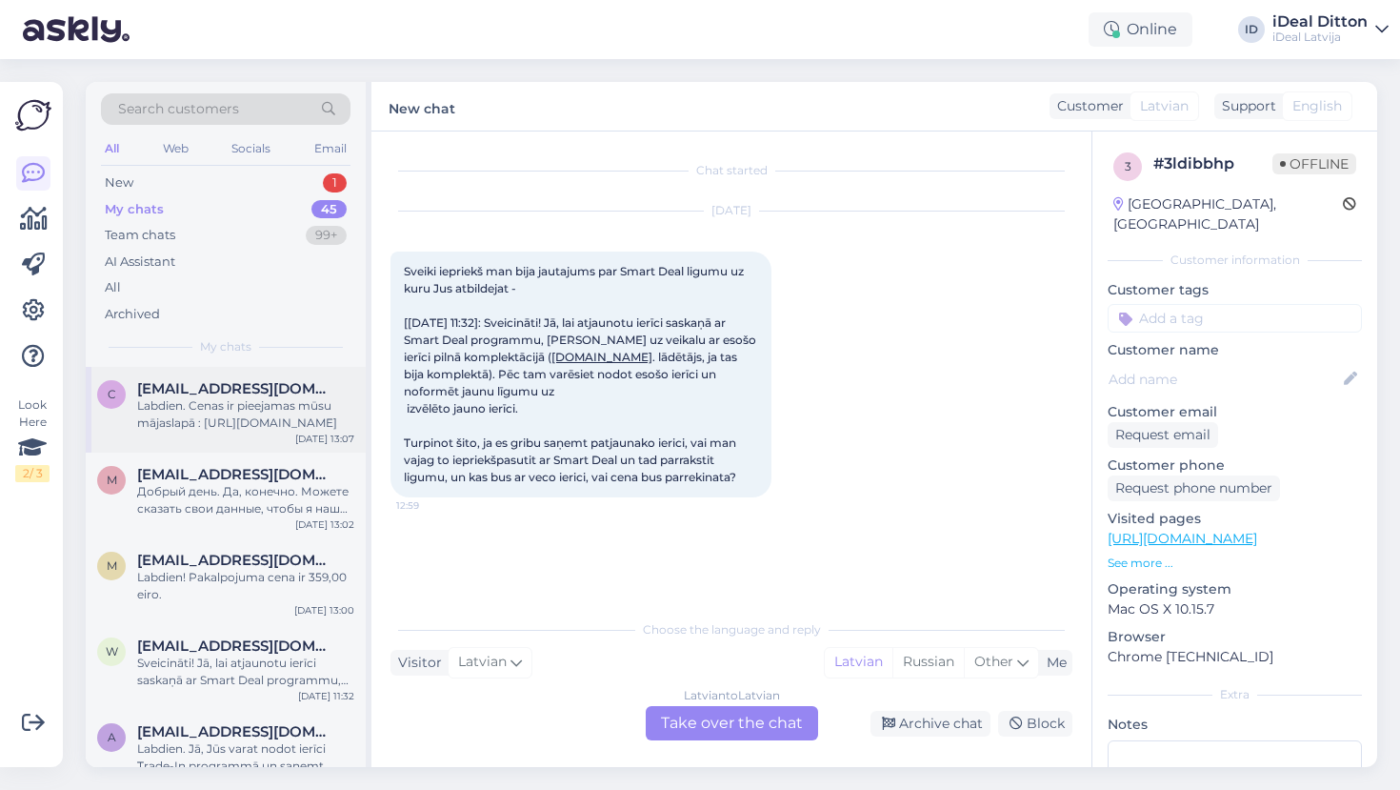
click at [236, 405] on div "Labdien. Cenas ir pieejamas mūsu mājaslapā : [URL][DOMAIN_NAME]" at bounding box center [245, 414] width 217 height 34
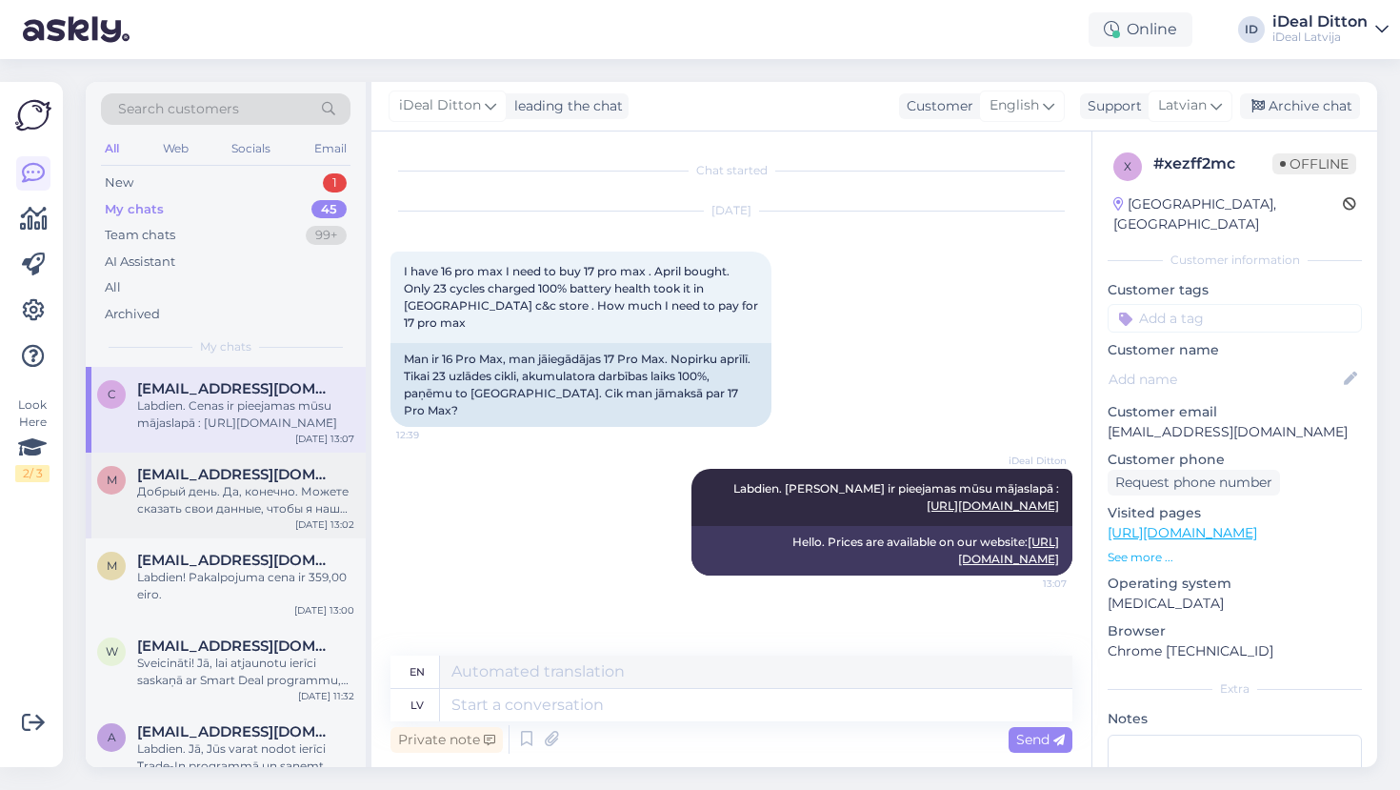
click at [256, 477] on span "[EMAIL_ADDRESS][DOMAIN_NAME]" at bounding box center [236, 474] width 198 height 17
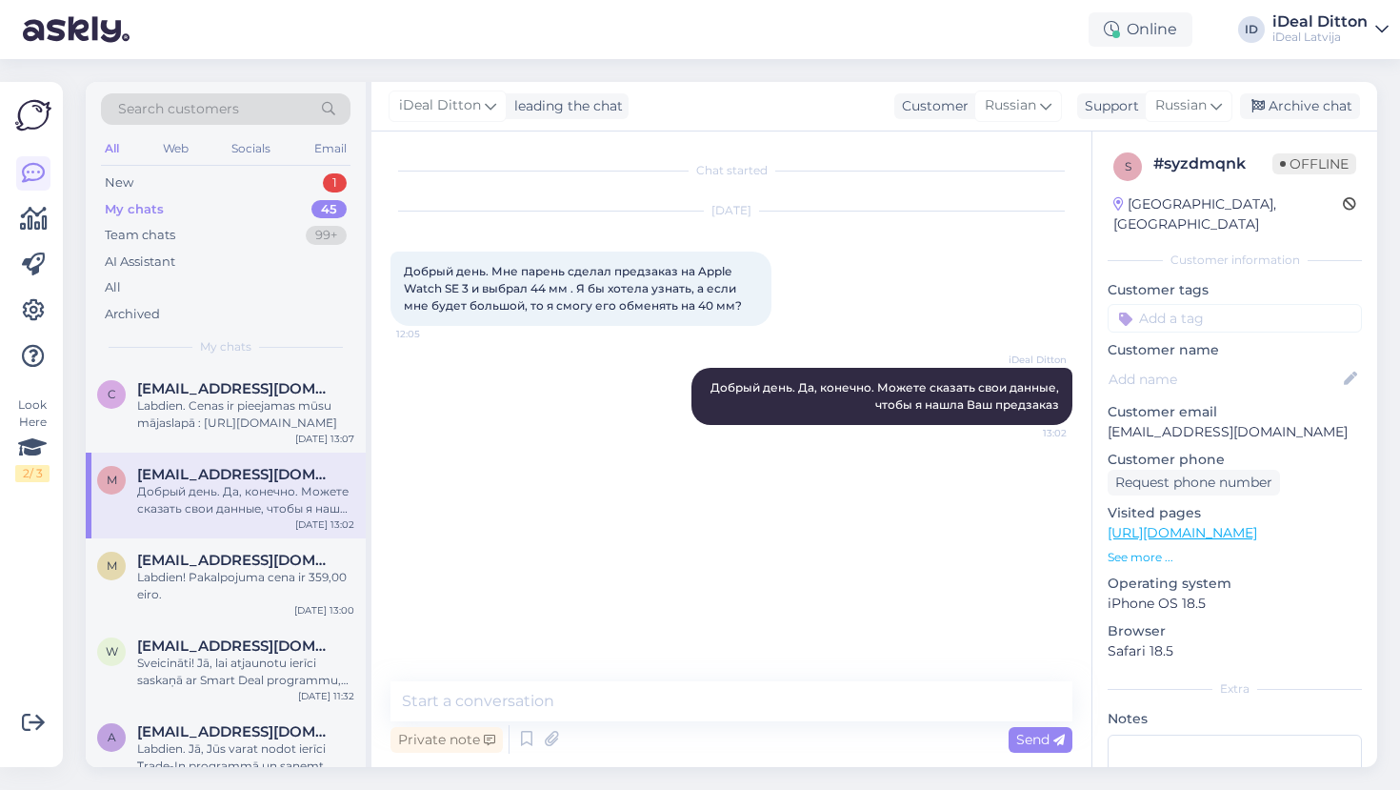
click at [251, 532] on div "m [EMAIL_ADDRESS][DOMAIN_NAME] Добрый день. Да, конечно. Можете сказать свои да…" at bounding box center [226, 495] width 280 height 86
click at [233, 580] on div "Labdien! Pakalpojuma cena ir 359,00 eiro." at bounding box center [245, 586] width 217 height 34
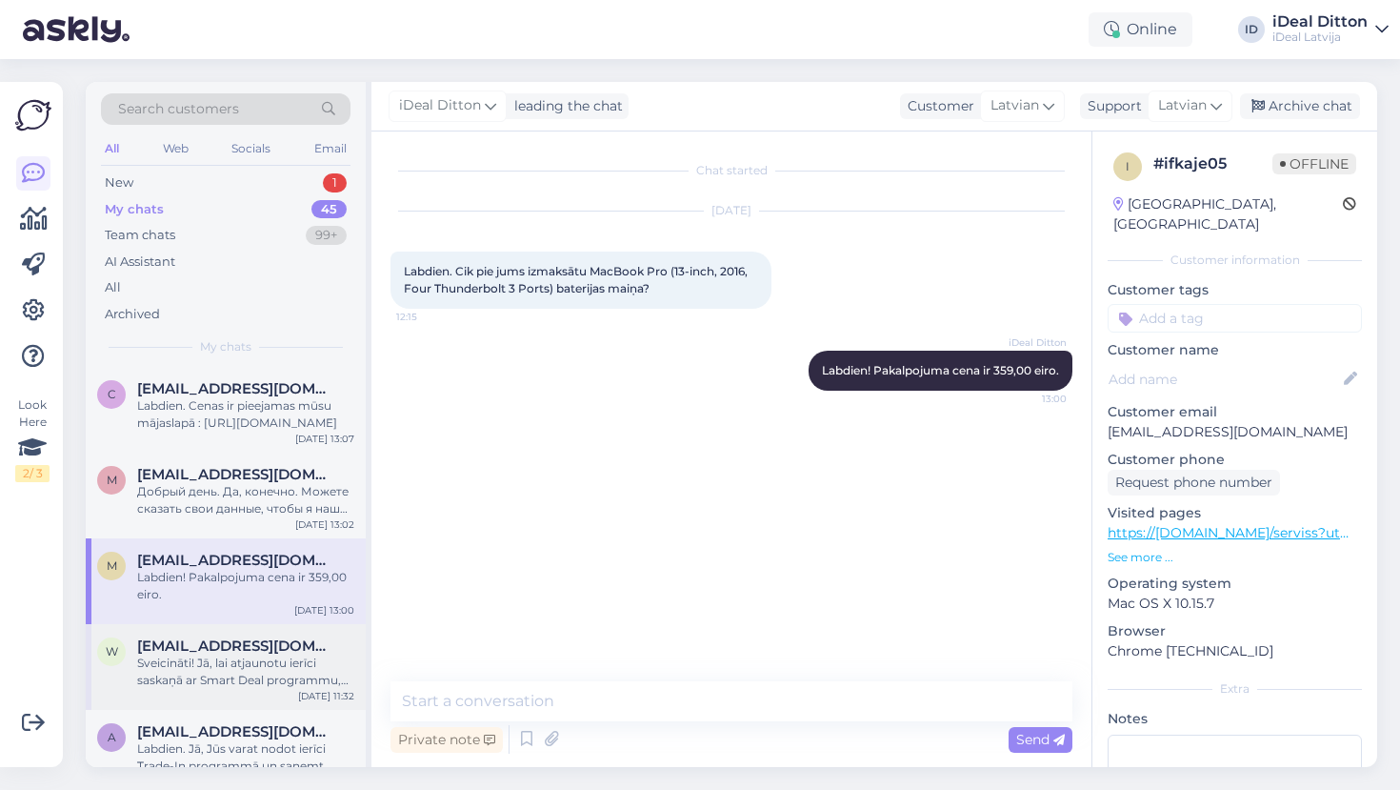
click at [229, 650] on span "[EMAIL_ADDRESS][DOMAIN_NAME]" at bounding box center [236, 645] width 198 height 17
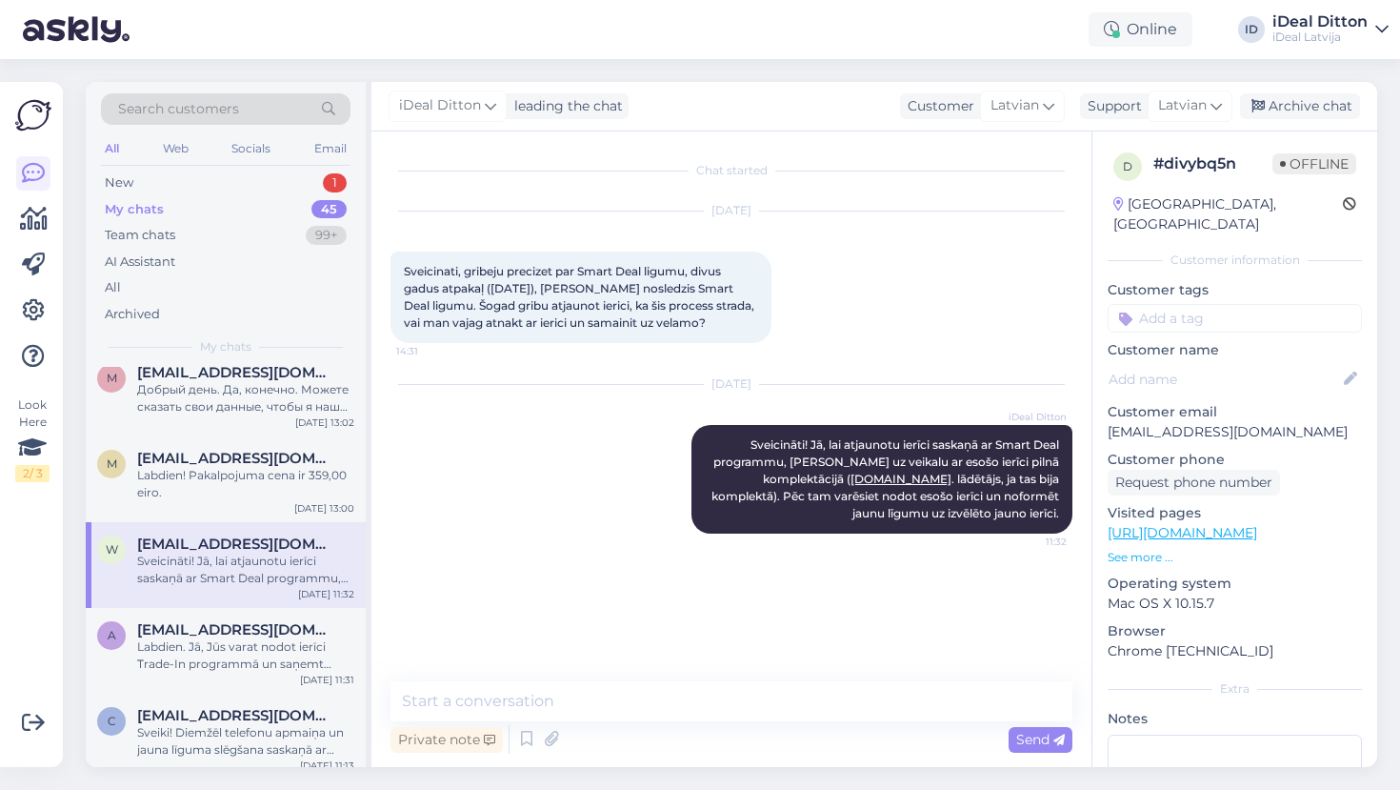
scroll to position [111, 0]
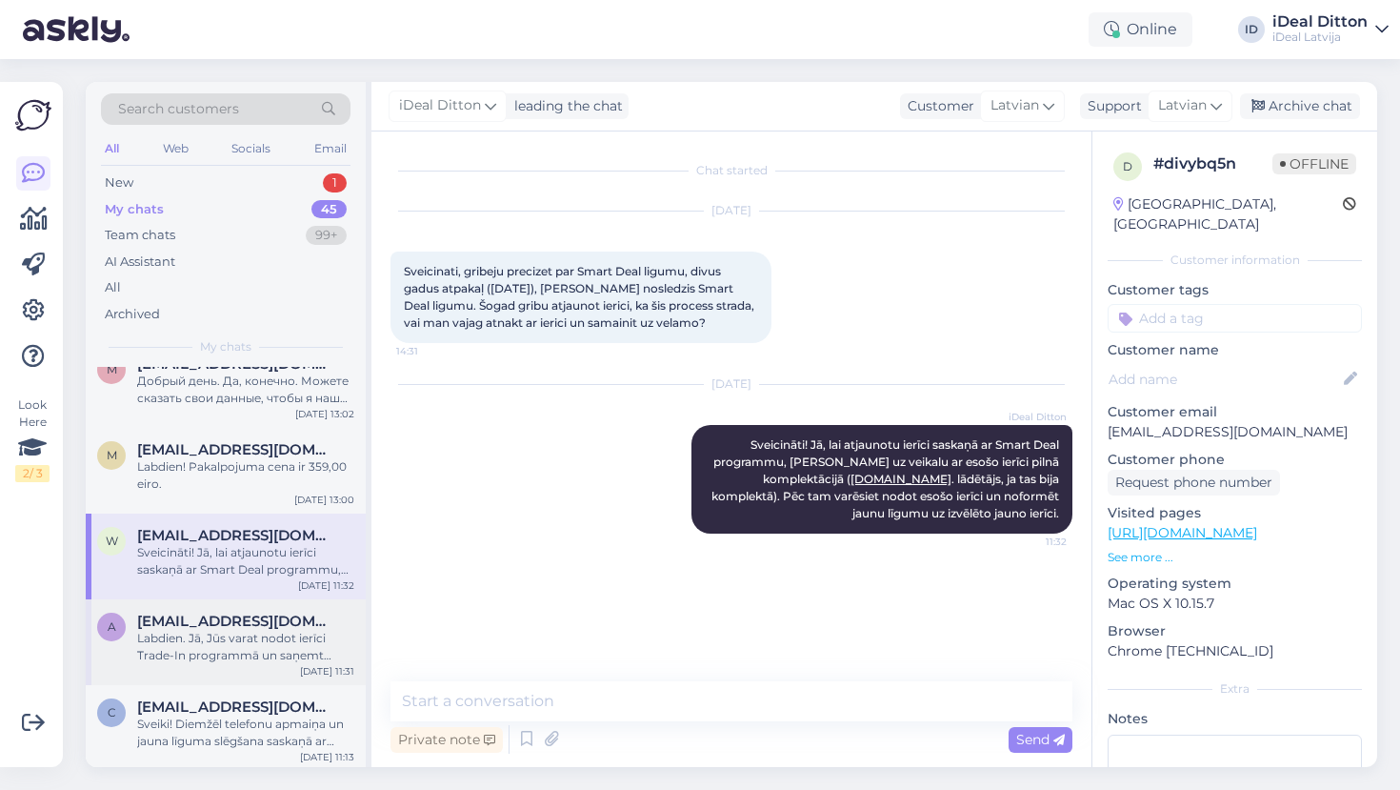
click at [160, 614] on span "[EMAIL_ADDRESS][DOMAIN_NAME]" at bounding box center [236, 621] width 198 height 17
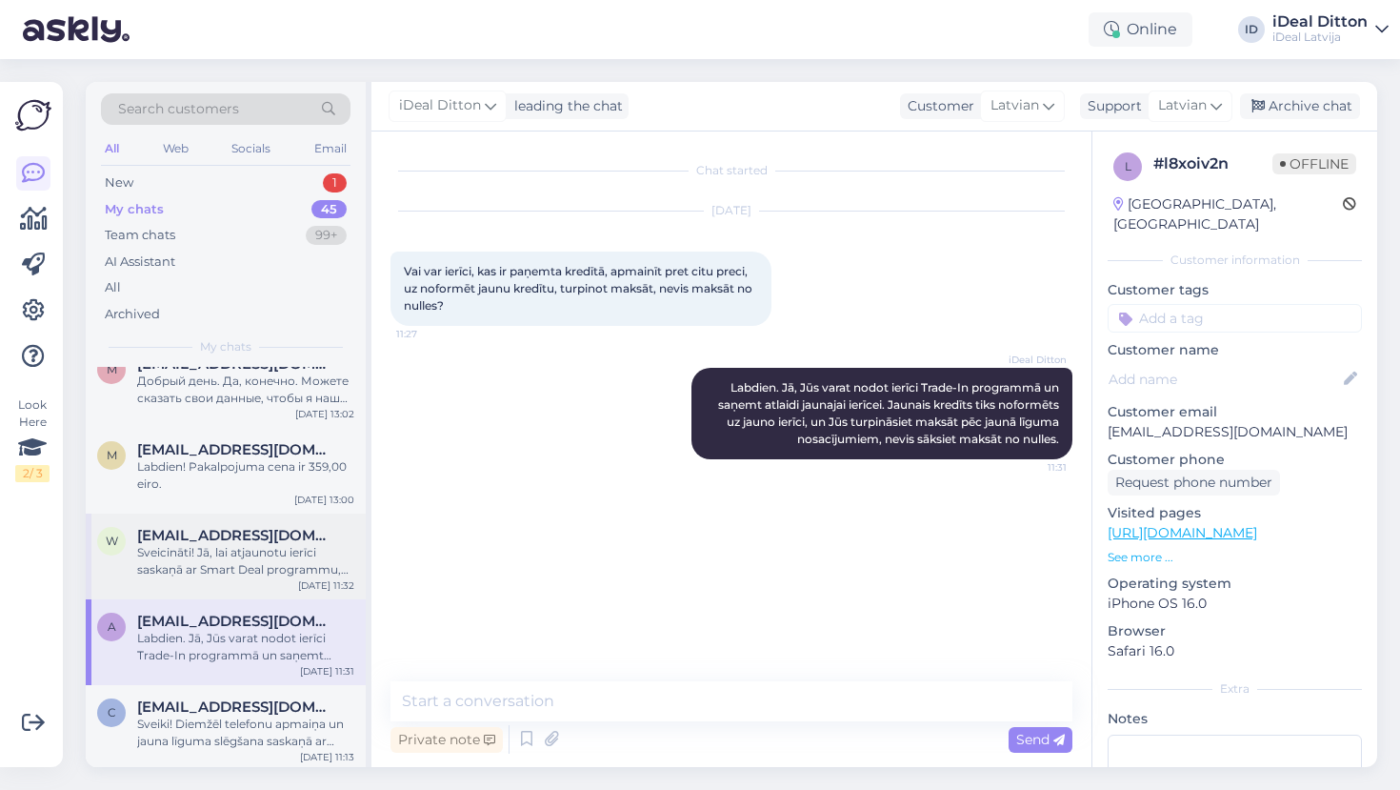
click at [169, 529] on span "[EMAIL_ADDRESS][DOMAIN_NAME]" at bounding box center [236, 535] width 198 height 17
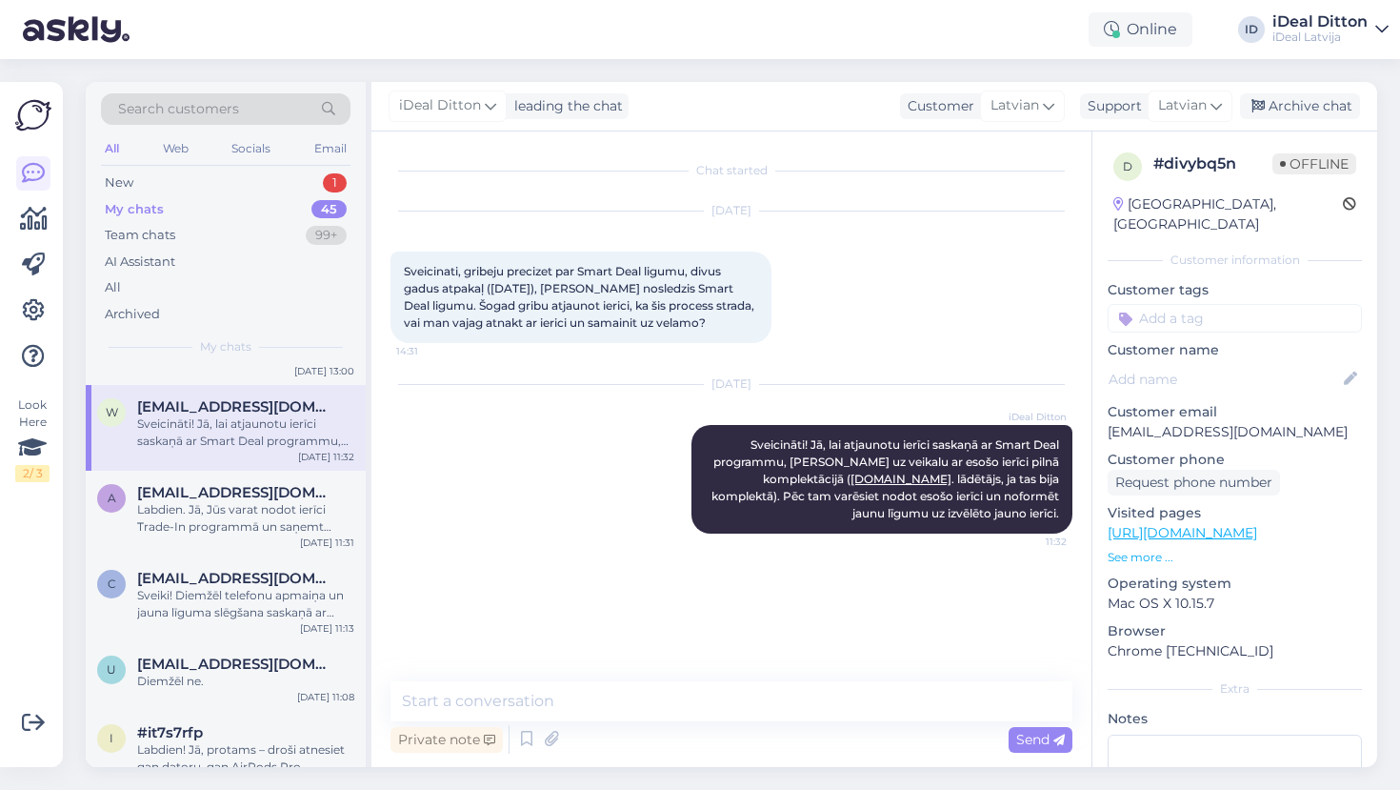
scroll to position [254, 0]
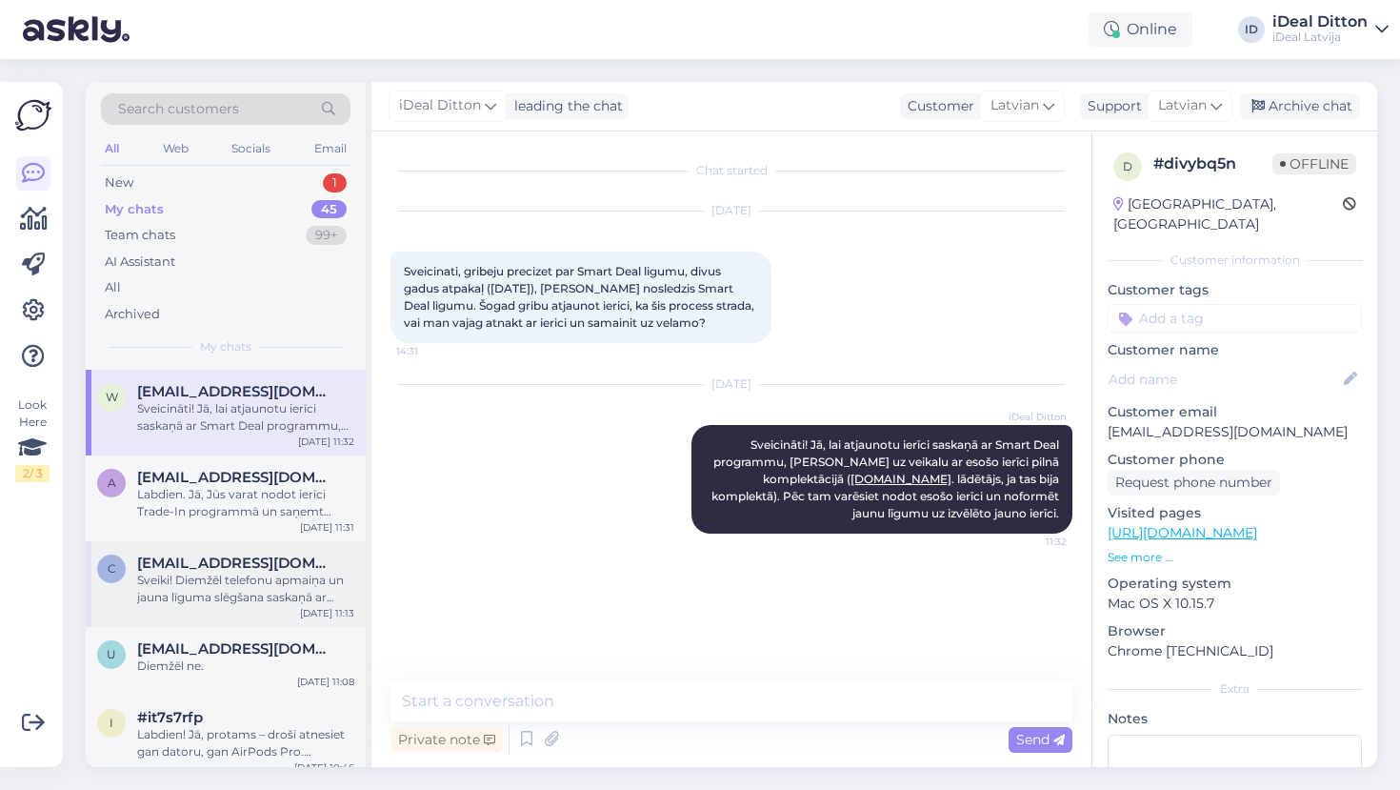
click at [172, 592] on div "Sveiki! Diemžēl telefonu apmaiņa un jauna līguma slēgšana saskaņā ar Smartdeal …" at bounding box center [245, 589] width 217 height 34
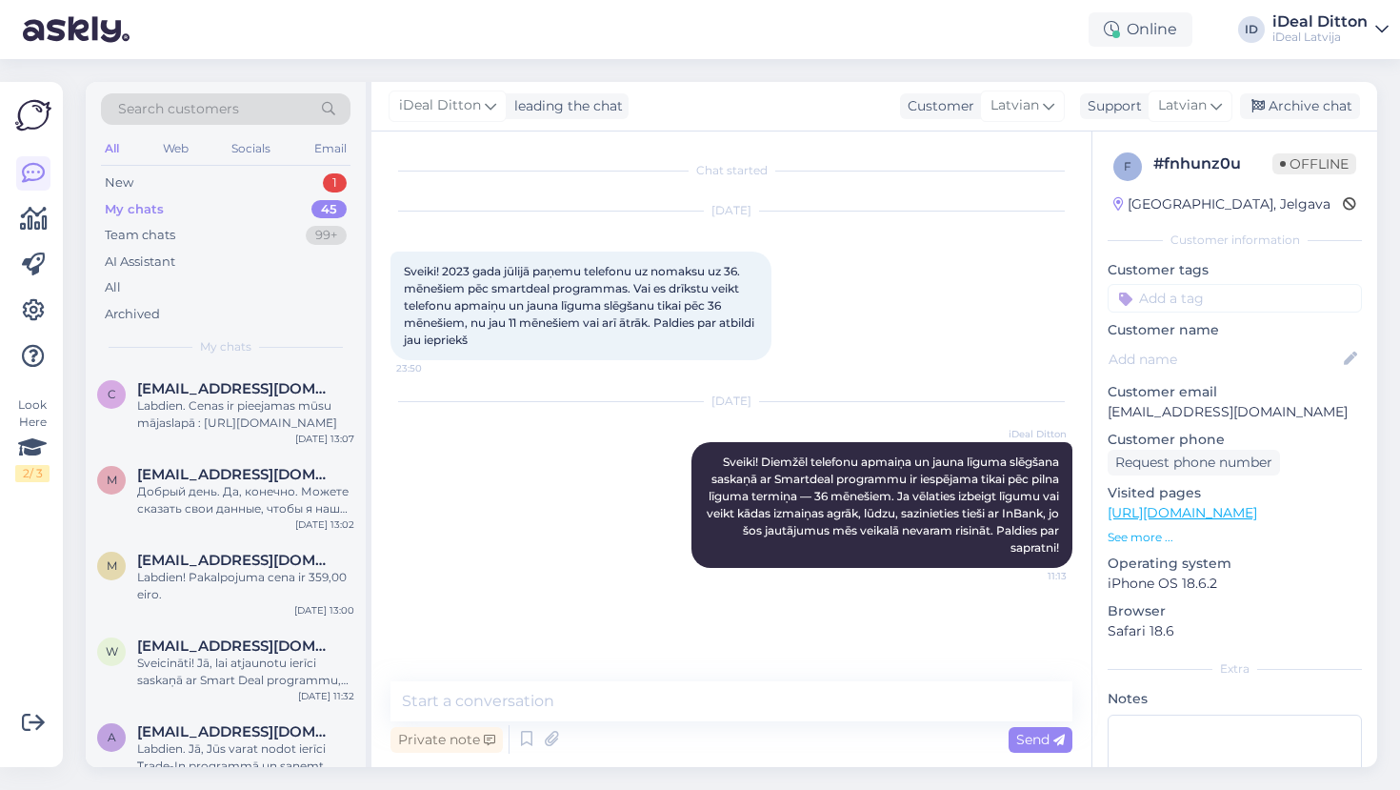
scroll to position [0, 0]
click at [192, 421] on div "Labdien. Cenas ir pieejamas mūsu mājaslapā : [URL][DOMAIN_NAME]" at bounding box center [245, 414] width 217 height 34
